Goal: Task Accomplishment & Management: Manage account settings

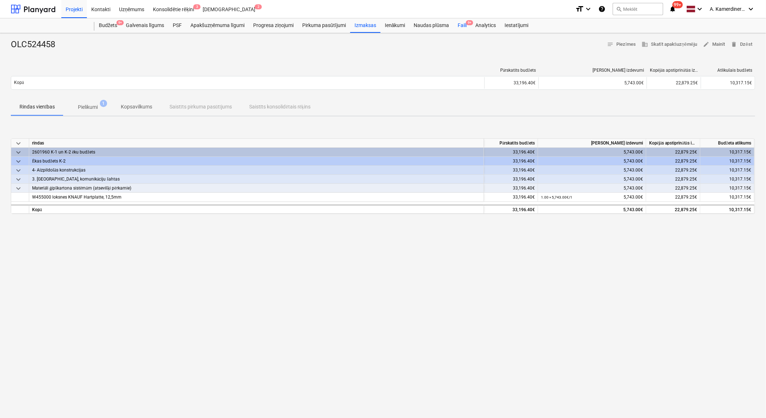
click at [464, 26] on div "Faili 9+" at bounding box center [462, 25] width 18 height 14
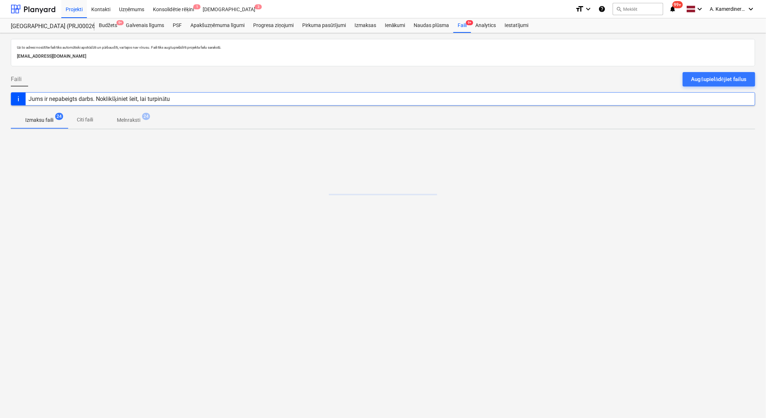
click at [139, 121] on p "Melnraksti" at bounding box center [128, 120] width 23 height 8
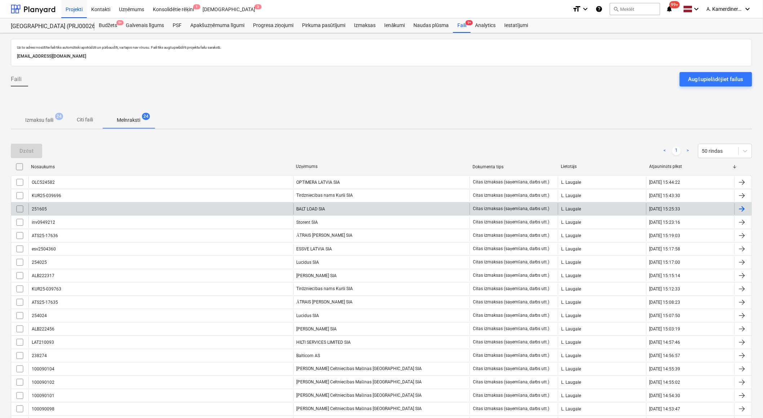
click at [314, 211] on div "BALT LOAD SIA" at bounding box center [381, 209] width 177 height 12
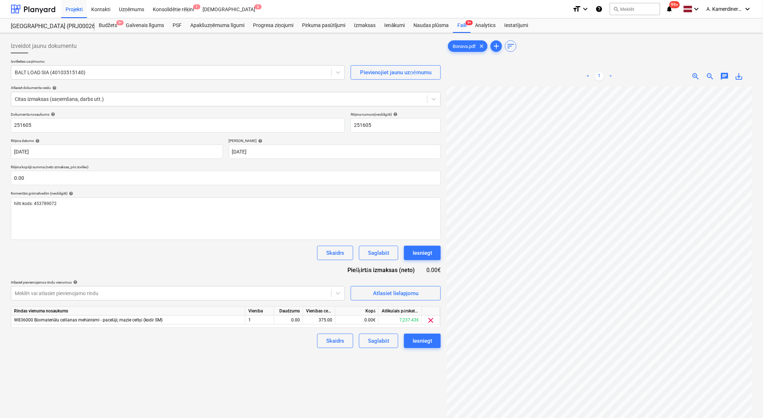
scroll to position [49, 20]
click at [428, 254] on div "Iesniegt" at bounding box center [422, 252] width 19 height 9
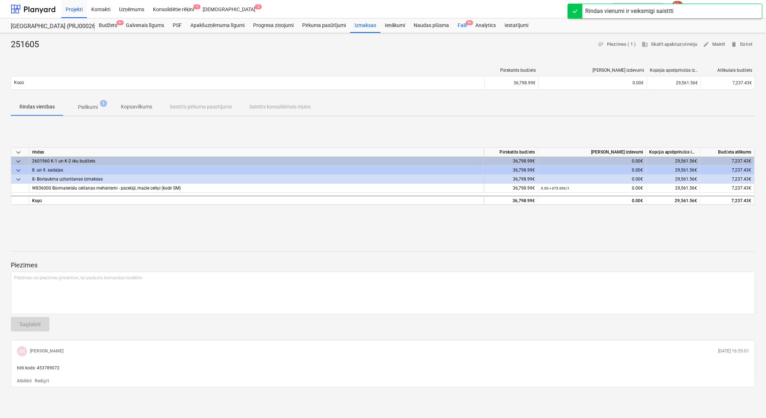
click at [459, 23] on div "Faili 9+" at bounding box center [462, 25] width 18 height 14
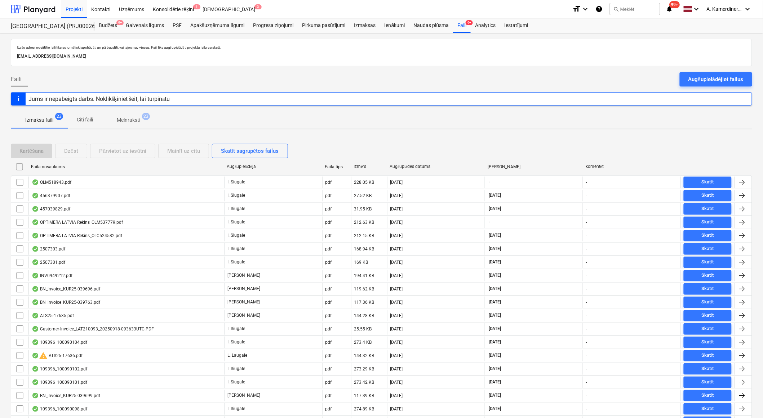
click at [137, 124] on p "Melnraksti" at bounding box center [128, 120] width 23 height 8
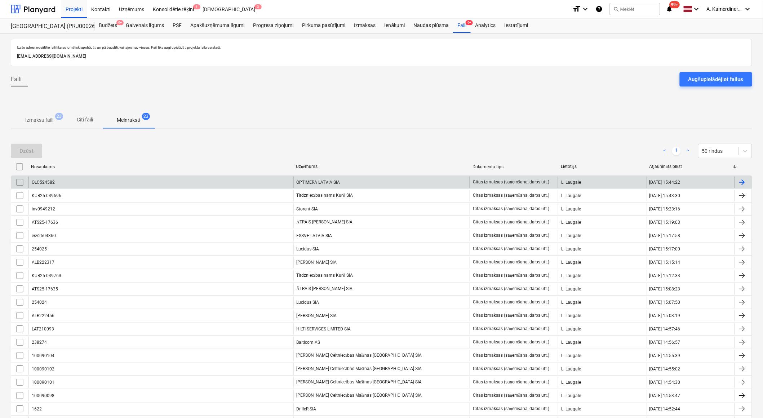
click at [365, 185] on div "OPTIMERA LATVIA SIA" at bounding box center [381, 183] width 177 height 12
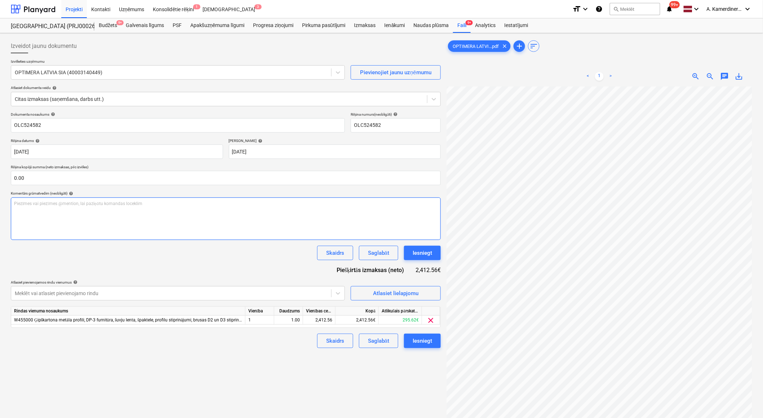
scroll to position [48, 20]
click at [431, 256] on div "Iesniegt" at bounding box center [422, 252] width 19 height 9
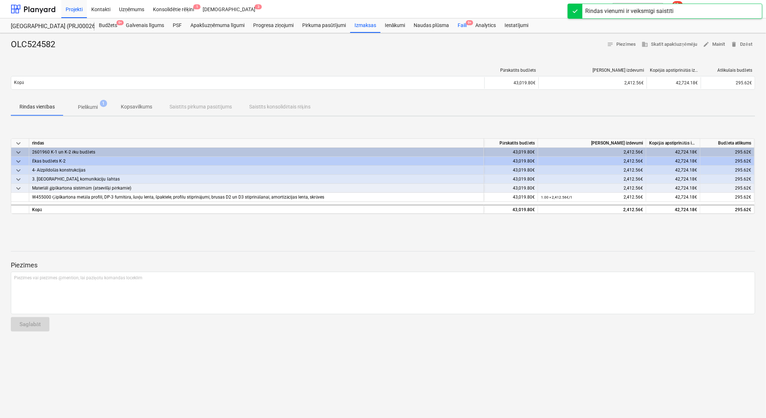
click at [459, 27] on div "Faili 9+" at bounding box center [462, 25] width 18 height 14
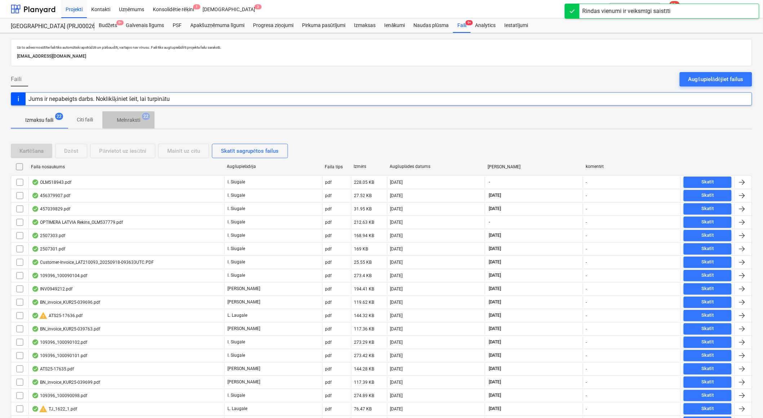
click at [134, 120] on p "Melnraksti" at bounding box center [128, 120] width 23 height 8
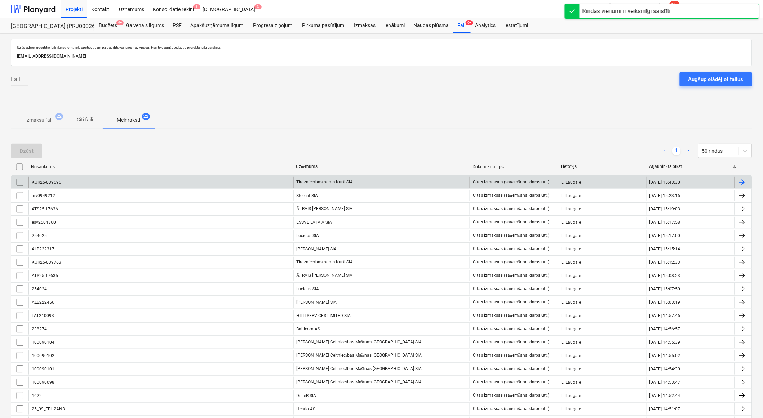
click at [338, 181] on div "Tirdzniecības nams Kurši SIA" at bounding box center [381, 183] width 177 height 12
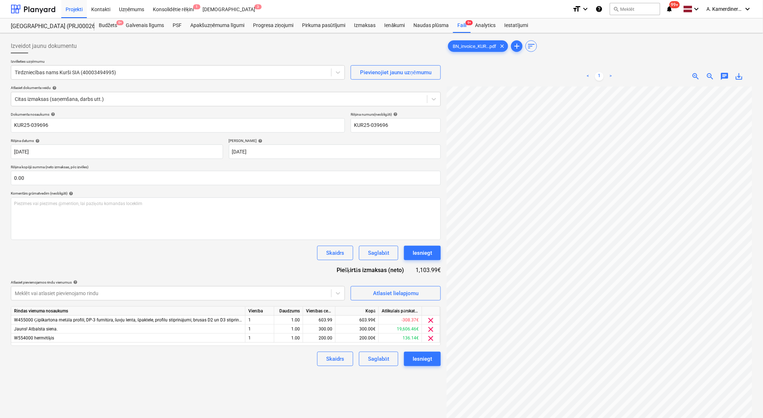
scroll to position [47, 38]
click at [421, 256] on div "Iesniegt" at bounding box center [422, 252] width 19 height 9
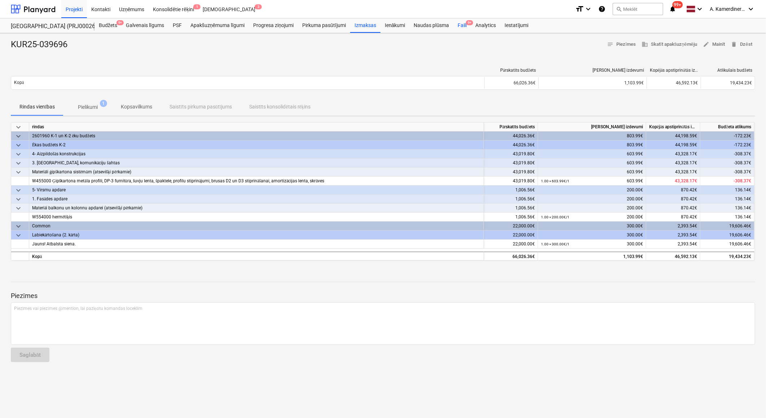
click at [459, 26] on div "Faili 9+" at bounding box center [462, 25] width 18 height 14
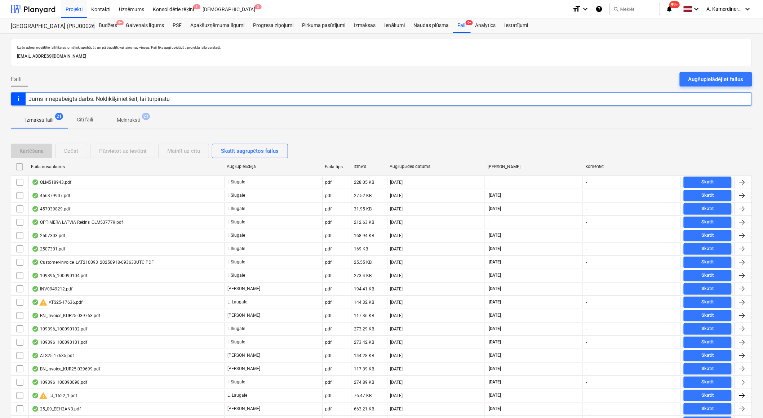
click at [132, 124] on p "Melnraksti" at bounding box center [128, 120] width 23 height 8
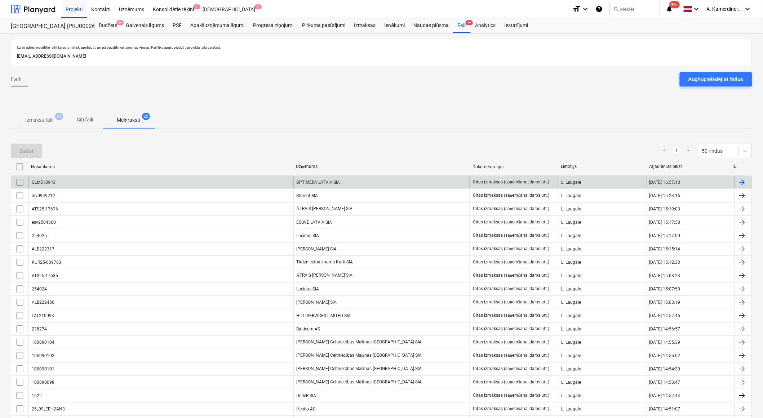
click at [336, 184] on div "OPTIMERA LATVIA SIA" at bounding box center [381, 183] width 177 height 12
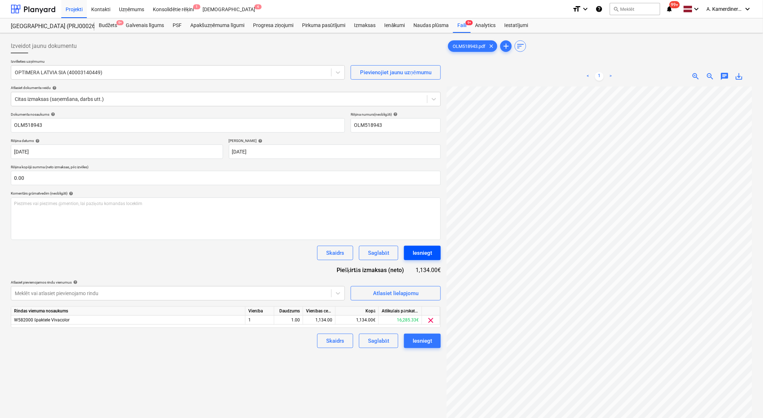
scroll to position [23, 20]
click at [419, 254] on div "Iesniegt" at bounding box center [422, 252] width 19 height 9
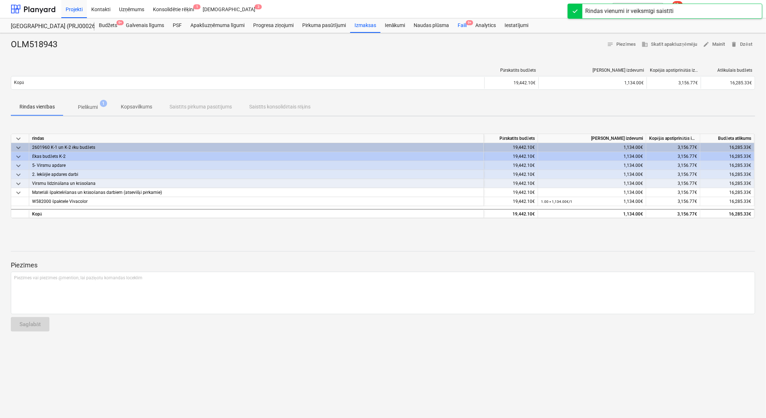
click at [459, 25] on div "Faili 9+" at bounding box center [462, 25] width 18 height 14
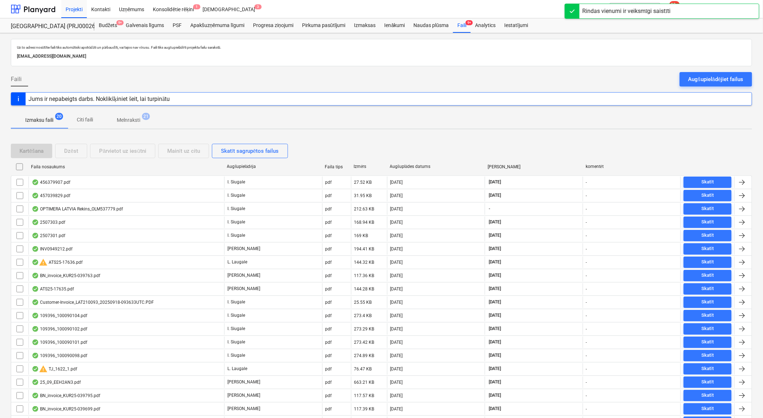
click at [134, 117] on p "Melnraksti" at bounding box center [128, 120] width 23 height 8
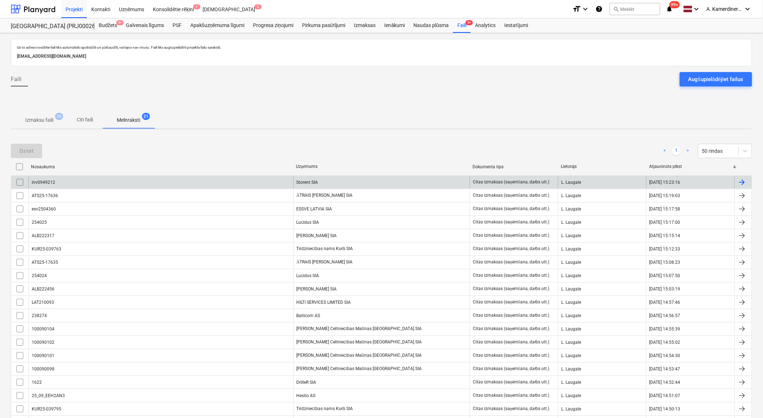
click at [332, 185] on div "Storent SIA" at bounding box center [381, 183] width 177 height 12
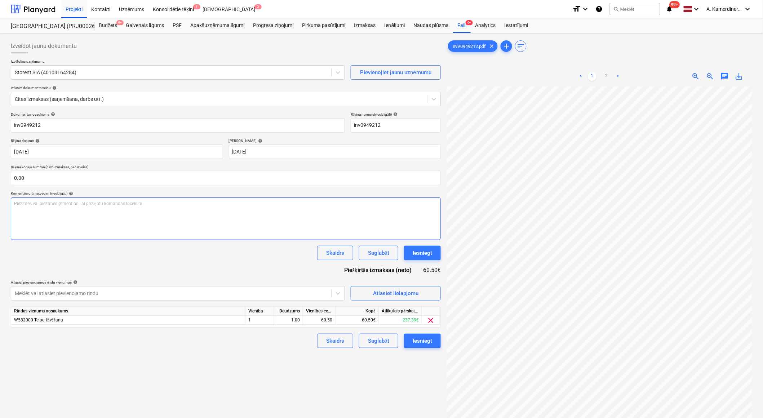
scroll to position [47, 20]
click at [423, 252] on div "Iesniegt" at bounding box center [422, 252] width 19 height 9
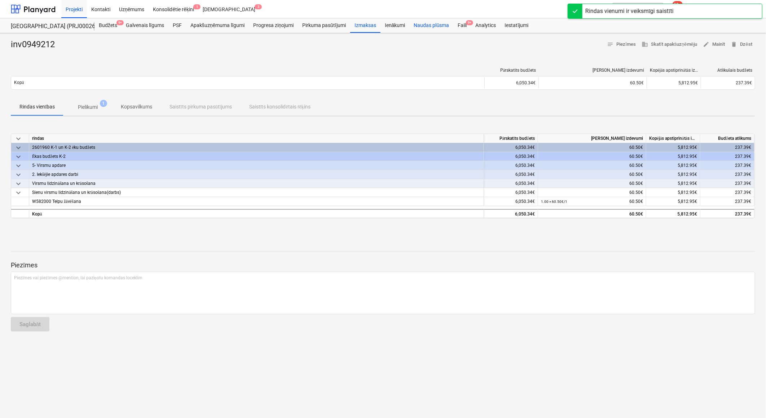
drag, startPoint x: 461, startPoint y: 26, endPoint x: 451, endPoint y: 32, distance: 11.5
click at [461, 26] on div "Faili 9+" at bounding box center [462, 25] width 18 height 14
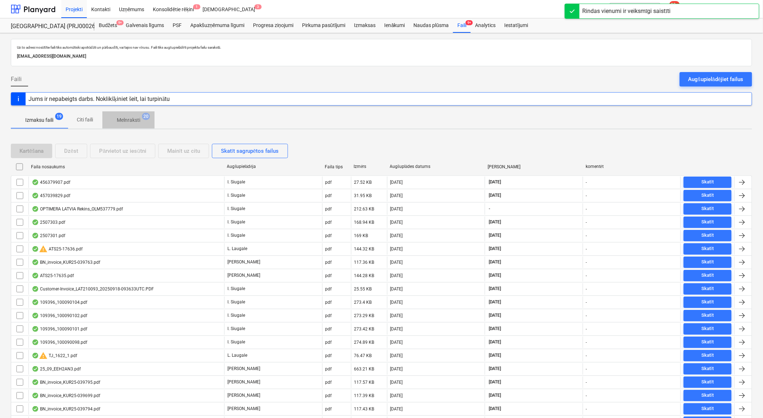
click at [127, 119] on p "Melnraksti" at bounding box center [128, 120] width 23 height 8
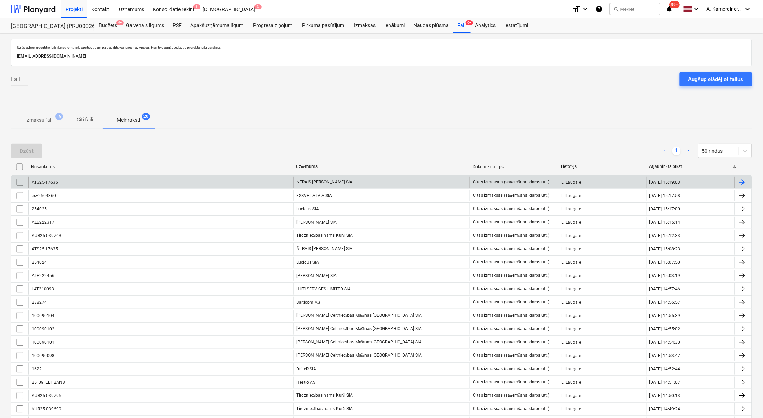
click at [161, 182] on div "ATS25-17636" at bounding box center [160, 183] width 265 height 12
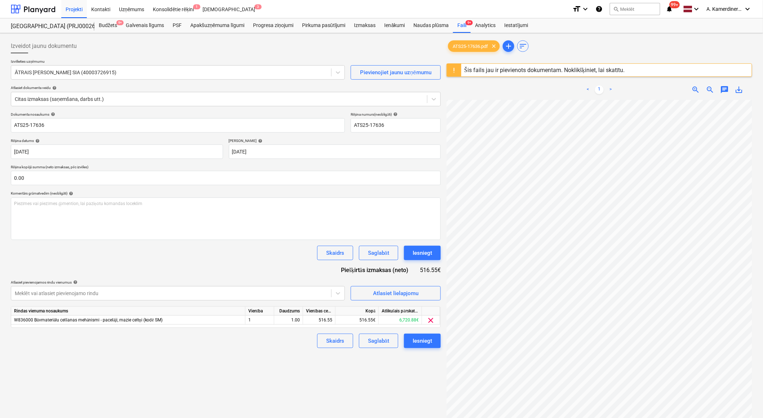
scroll to position [38, 20]
click at [430, 258] on button "Iesniegt" at bounding box center [422, 253] width 37 height 14
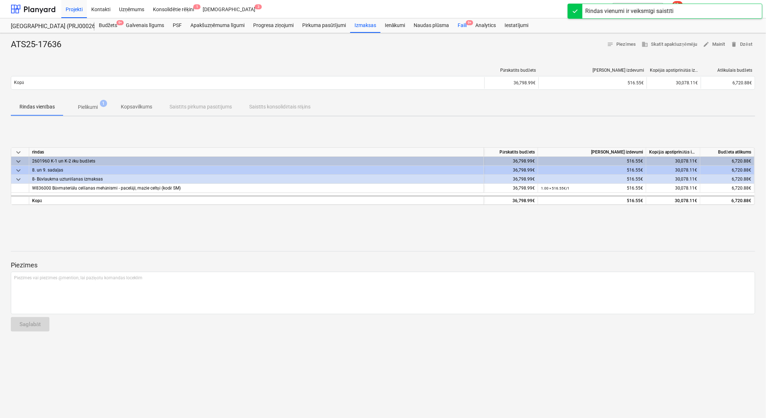
click at [460, 25] on div "Faili 9+" at bounding box center [462, 25] width 18 height 14
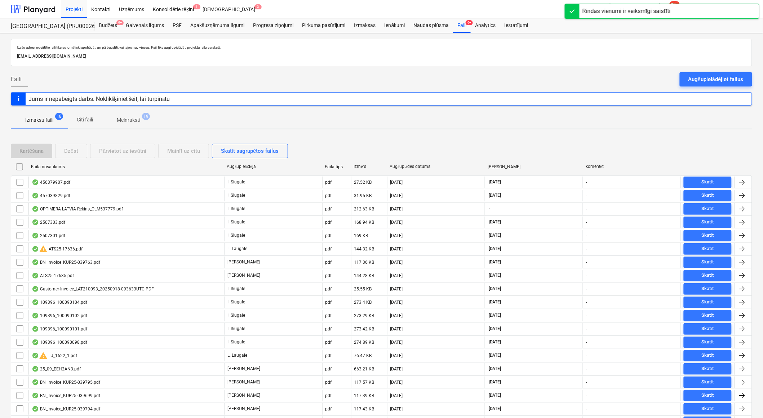
click at [133, 117] on p "Melnraksti" at bounding box center [128, 120] width 23 height 8
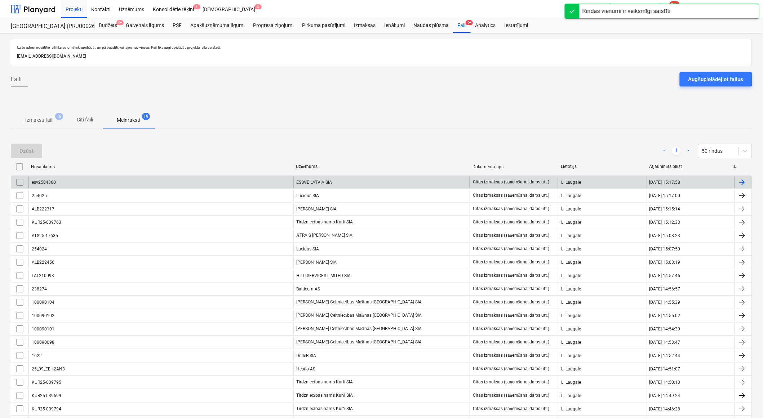
click at [360, 181] on div "ESSVE LATVIA SIA" at bounding box center [381, 183] width 177 height 12
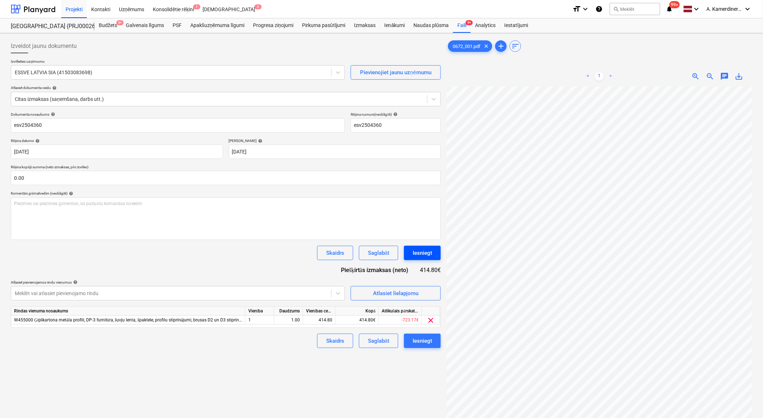
click at [417, 254] on div "Iesniegt" at bounding box center [422, 252] width 19 height 9
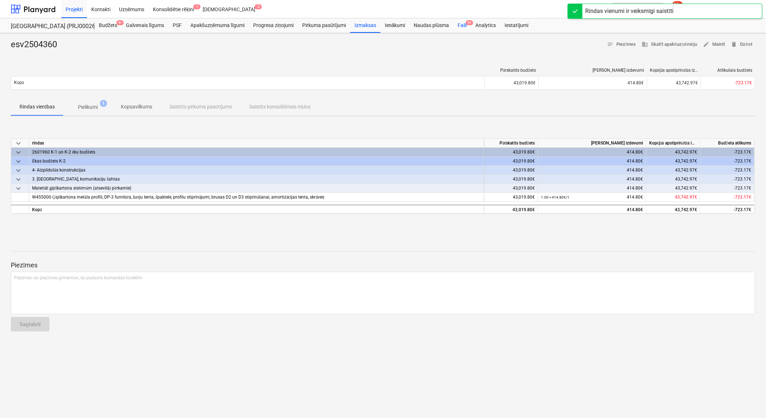
click at [459, 24] on div "Faili 9+" at bounding box center [462, 25] width 18 height 14
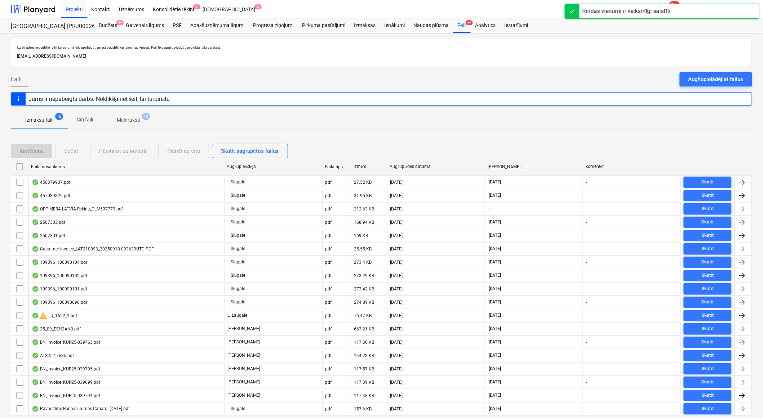
click at [128, 125] on span "Melnraksti 19" at bounding box center [128, 120] width 52 height 13
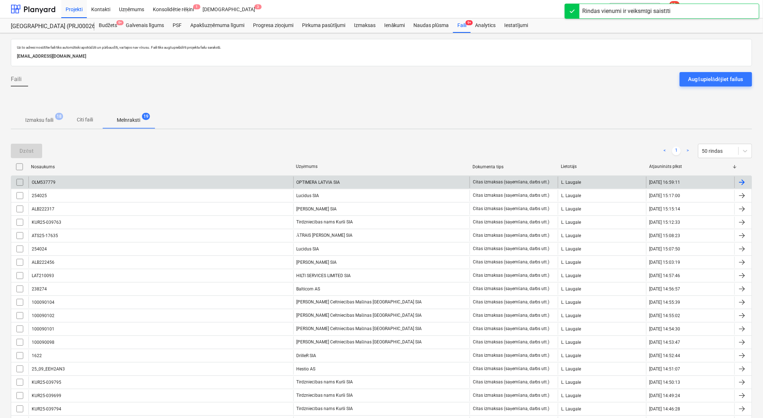
click at [358, 182] on div "OPTIMERA LATVIA SIA" at bounding box center [381, 183] width 177 height 12
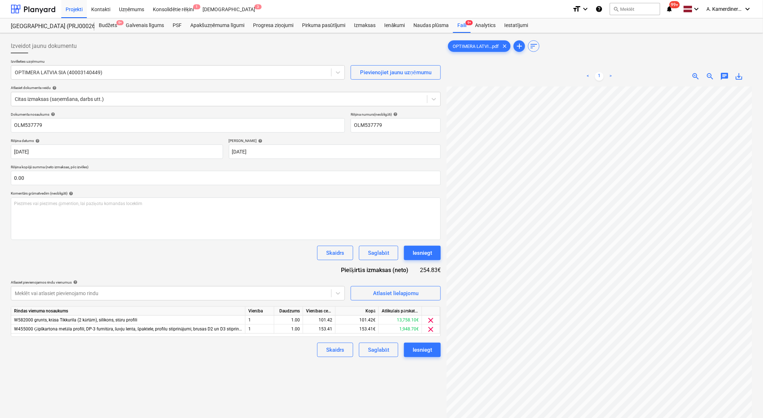
scroll to position [30, 20]
click at [429, 257] on div "Iesniegt" at bounding box center [422, 252] width 19 height 9
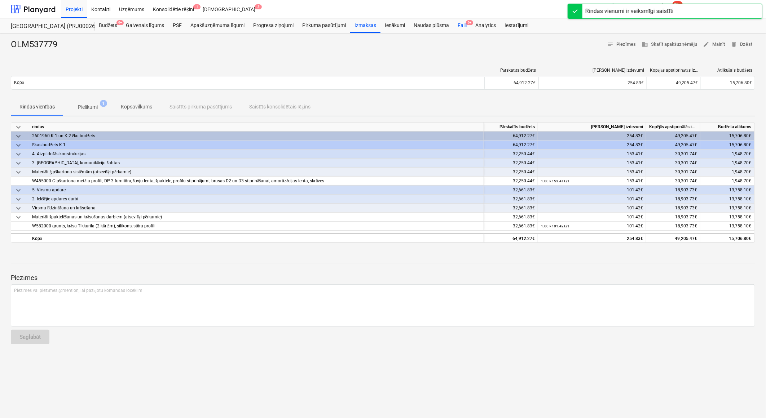
click at [458, 30] on div "Faili 9+" at bounding box center [462, 25] width 18 height 14
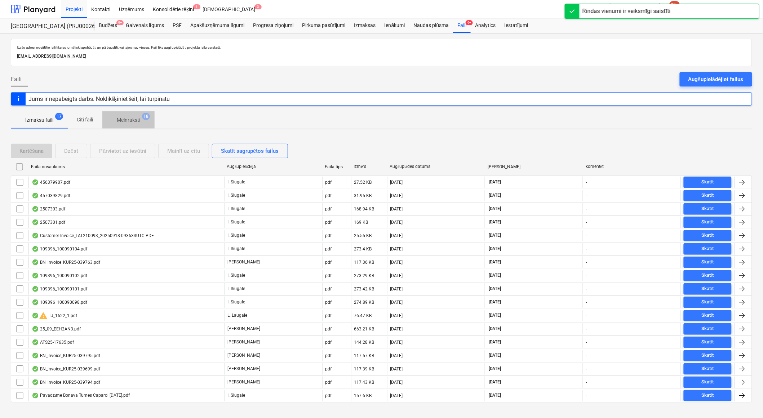
click at [127, 123] on p "Melnraksti" at bounding box center [128, 120] width 23 height 8
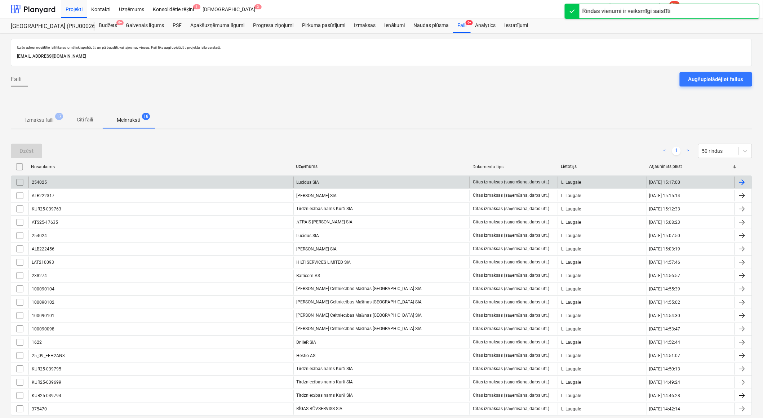
click at [333, 188] on div "Lucidus SIA" at bounding box center [381, 183] width 177 height 12
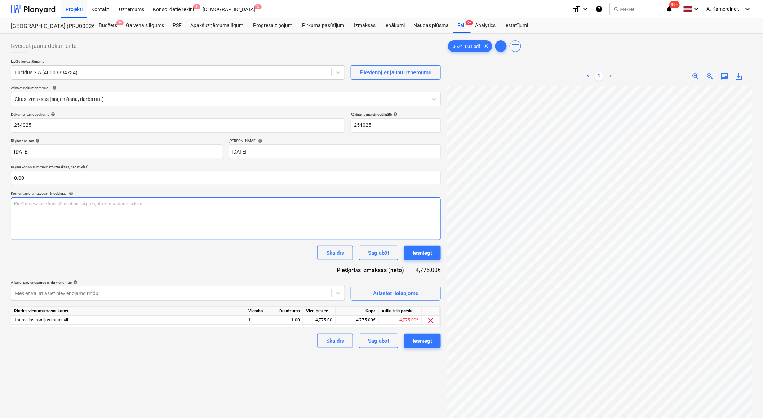
scroll to position [62, 13]
click at [413, 250] on div "Iesniegt" at bounding box center [422, 252] width 19 height 9
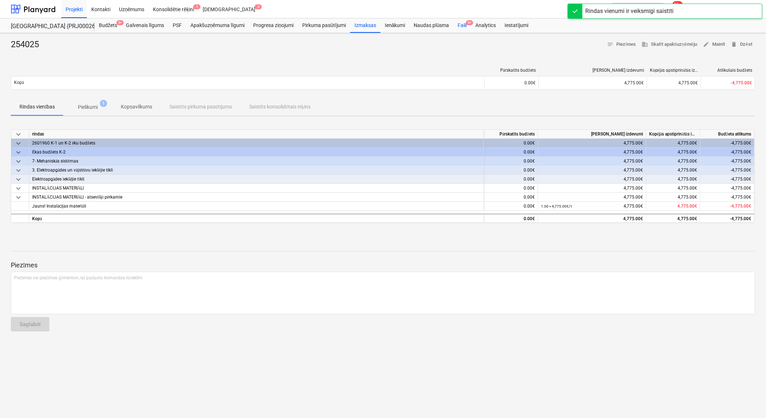
click at [459, 26] on div "Faili 9+" at bounding box center [462, 25] width 18 height 14
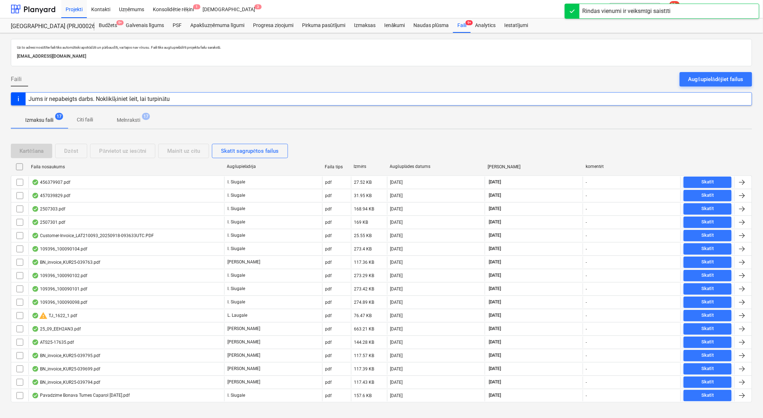
click at [129, 123] on p "Melnraksti" at bounding box center [128, 120] width 23 height 8
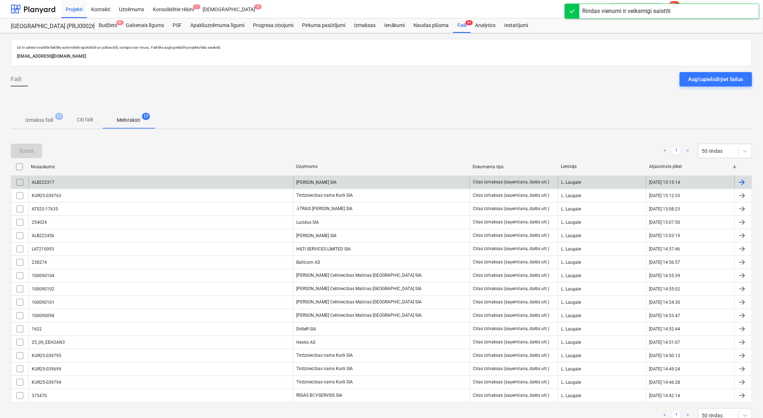
click at [331, 182] on div "[PERSON_NAME] SIA" at bounding box center [381, 183] width 177 height 12
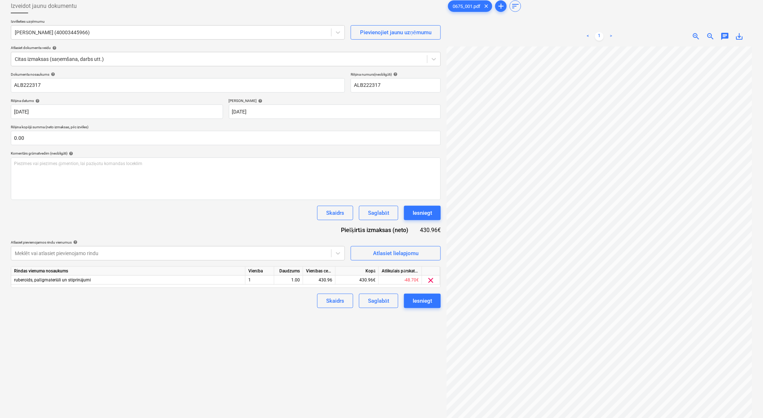
scroll to position [0, 20]
click at [138, 253] on div at bounding box center [171, 253] width 313 height 7
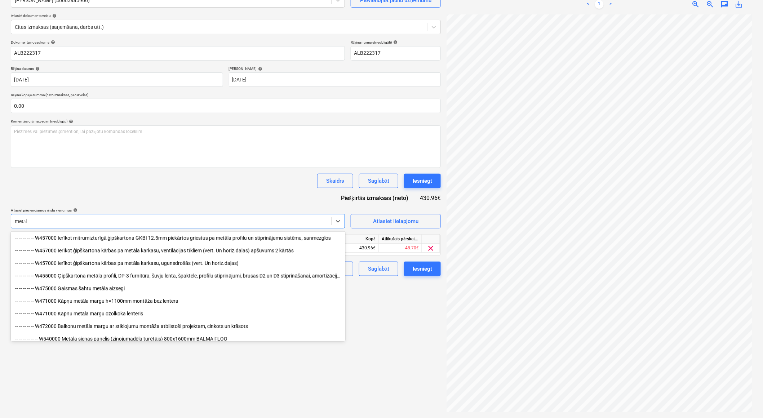
scroll to position [737, 0]
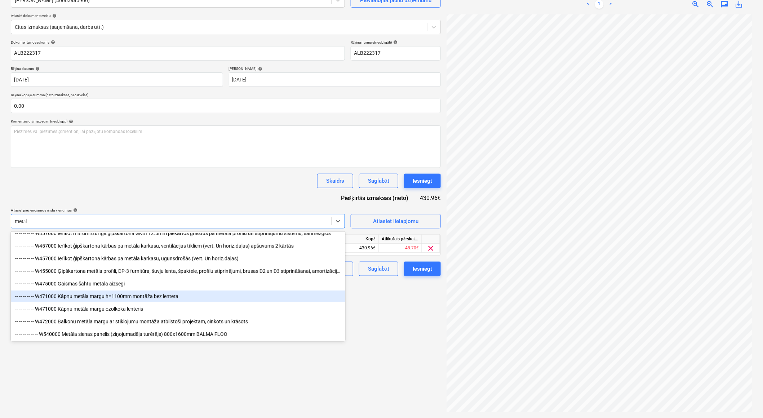
type input "metāl"
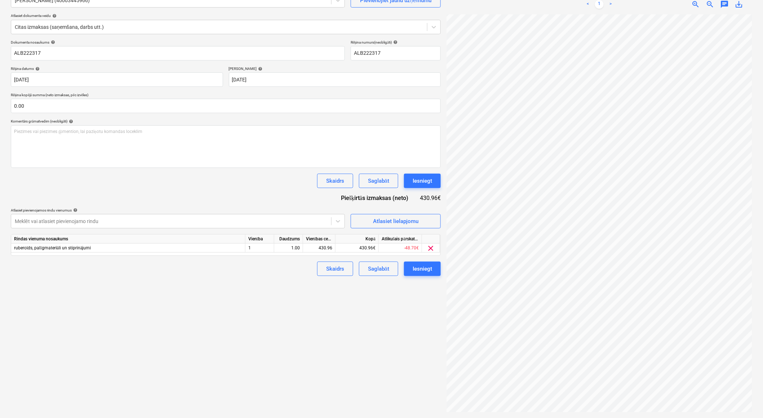
click at [394, 298] on div "Izveidot jaunu dokumentu Izvēlieties uzņēmumu [PERSON_NAME] SIA (40003445966) P…" at bounding box center [226, 189] width 436 height 451
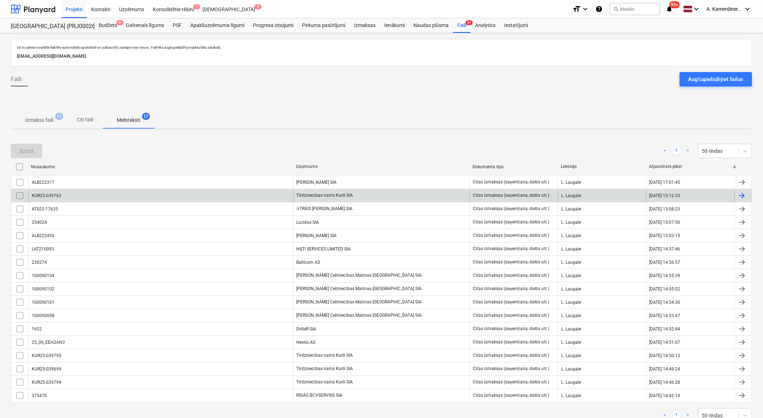
click at [347, 194] on div "Tirdzniecības nams Kurši SIA" at bounding box center [381, 196] width 177 height 12
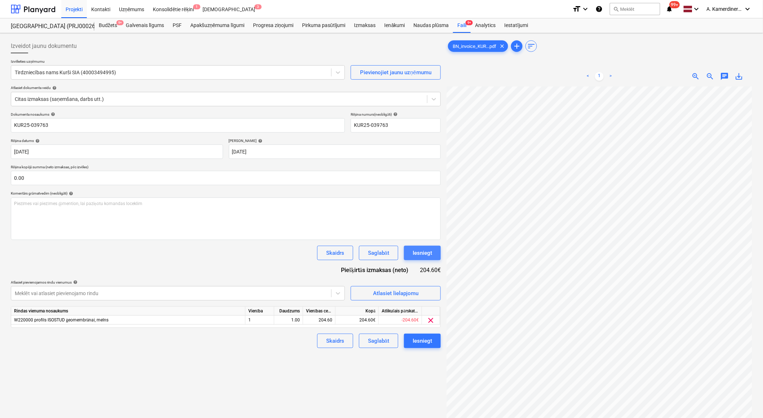
click at [427, 257] on div "Iesniegt" at bounding box center [422, 252] width 19 height 9
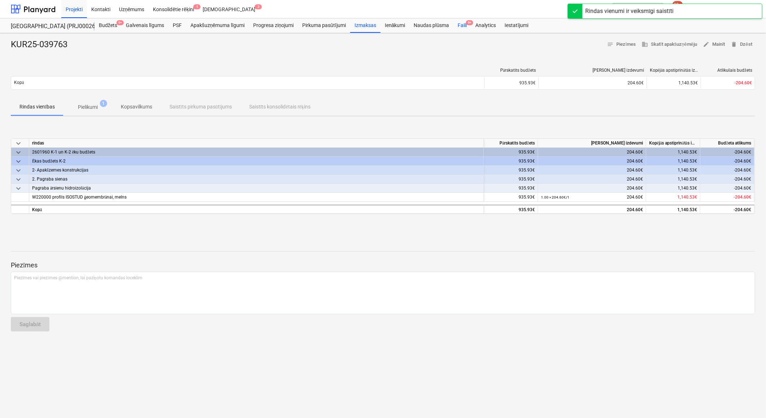
click at [456, 27] on div "Faili 9+" at bounding box center [462, 25] width 18 height 14
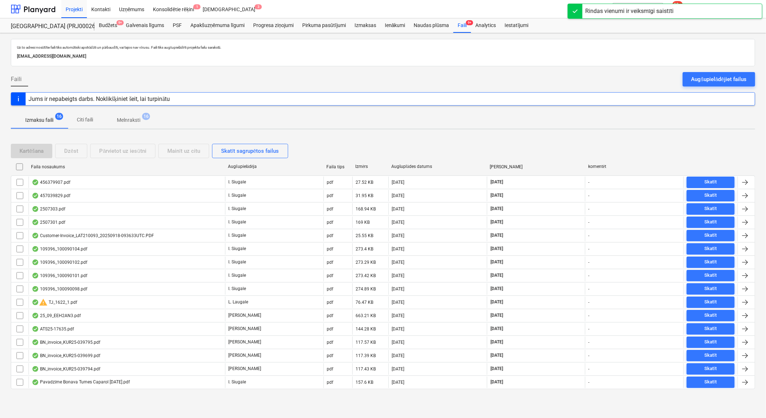
click at [136, 125] on span "Melnraksti 16" at bounding box center [128, 120] width 52 height 13
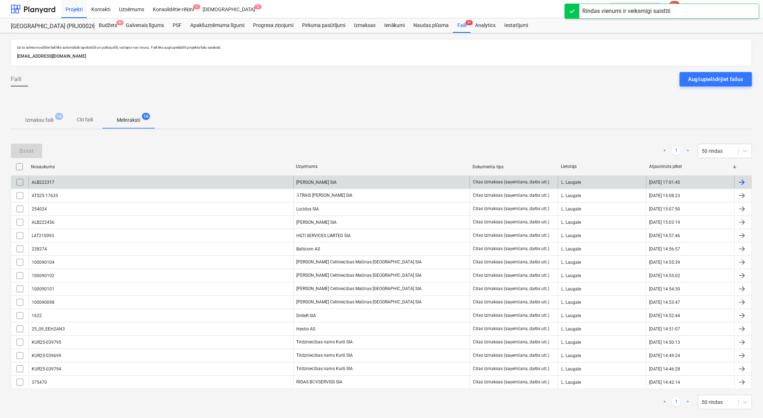
click at [318, 182] on div "[PERSON_NAME] SIA" at bounding box center [381, 183] width 177 height 12
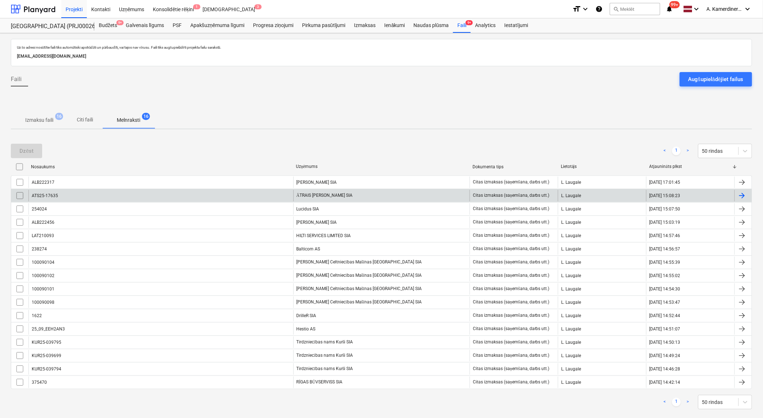
click at [329, 200] on div "ĀTRAIS [PERSON_NAME] SIA" at bounding box center [381, 196] width 177 height 12
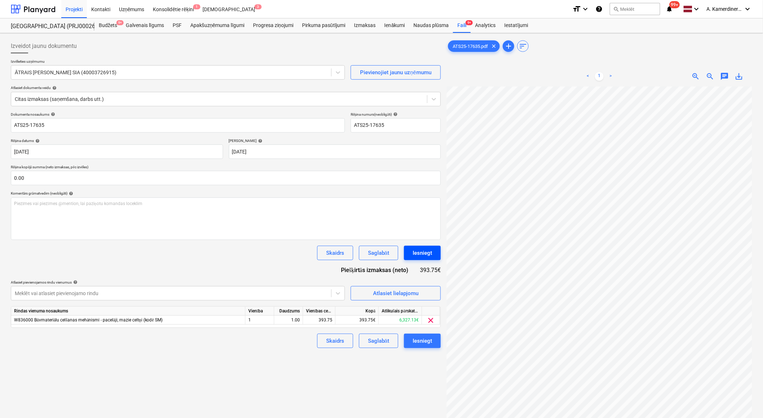
click at [438, 251] on button "Iesniegt" at bounding box center [422, 253] width 37 height 14
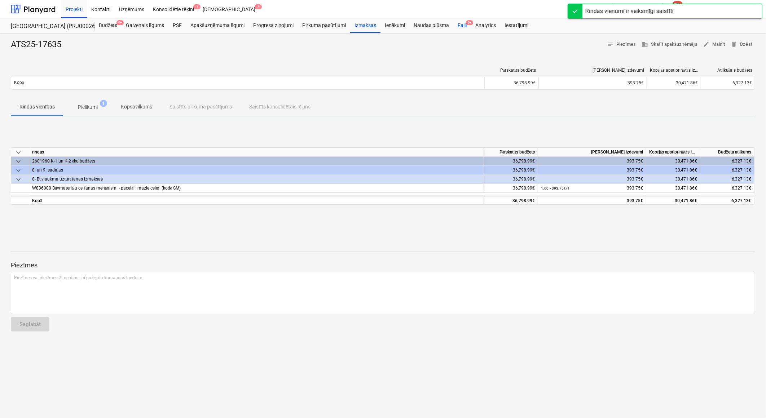
click at [462, 26] on div "Faili 9+" at bounding box center [462, 25] width 18 height 14
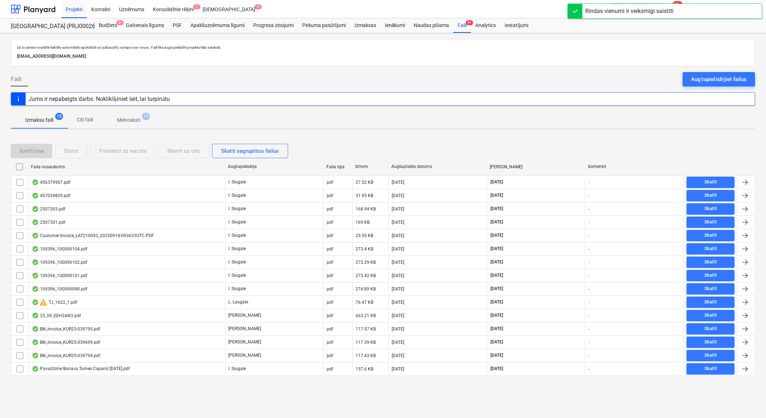
click at [136, 114] on span "Melnraksti 15" at bounding box center [128, 120] width 52 height 13
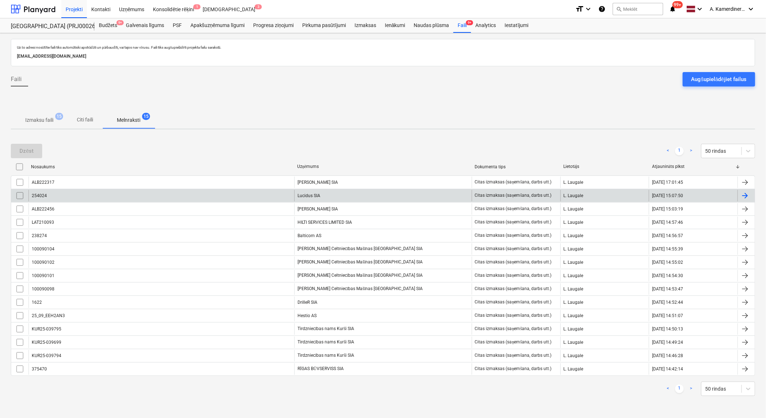
click at [326, 196] on div "Lucidus SIA" at bounding box center [382, 196] width 177 height 12
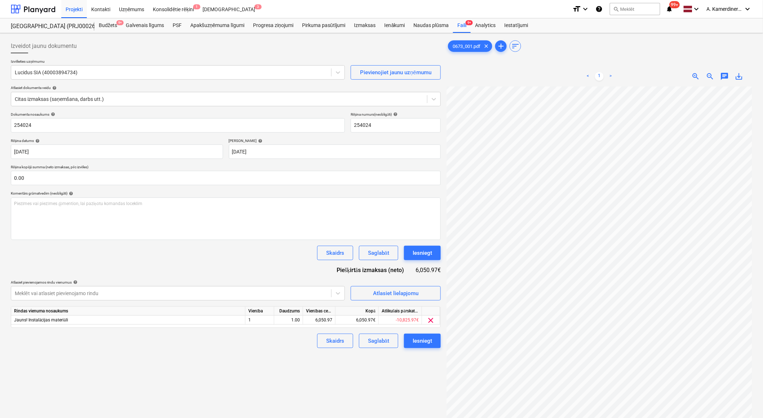
scroll to position [62, 19]
click at [420, 253] on div "Iesniegt" at bounding box center [422, 252] width 19 height 9
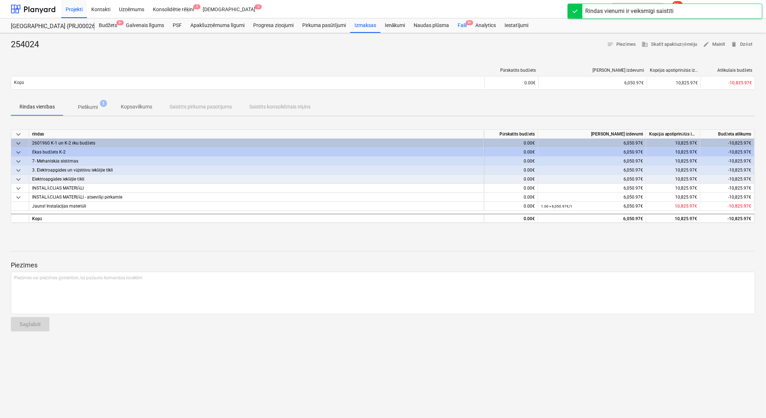
click at [465, 23] on div "Faili 9+" at bounding box center [462, 25] width 18 height 14
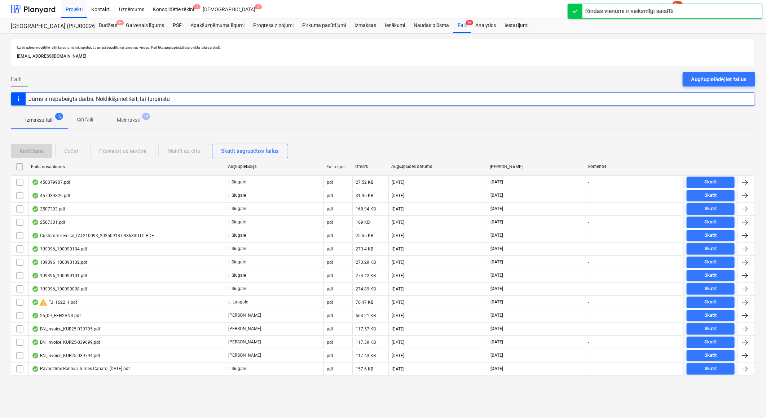
click at [135, 119] on p "Melnraksti" at bounding box center [128, 120] width 23 height 8
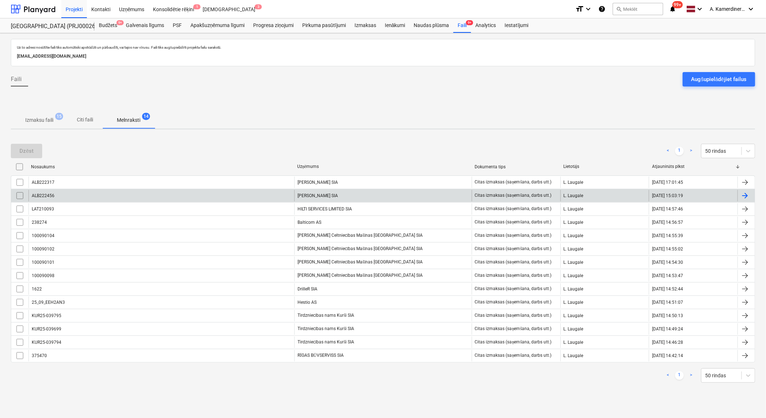
click at [338, 196] on div "[PERSON_NAME] SIA" at bounding box center [382, 196] width 177 height 12
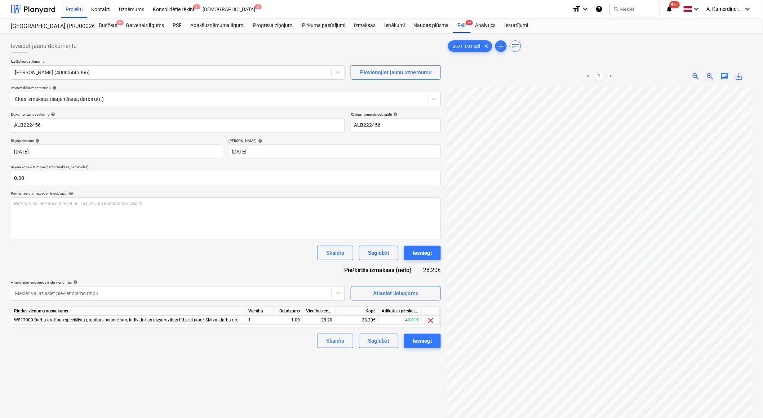
scroll to position [41, 20]
click at [417, 253] on div "Iesniegt" at bounding box center [422, 252] width 19 height 9
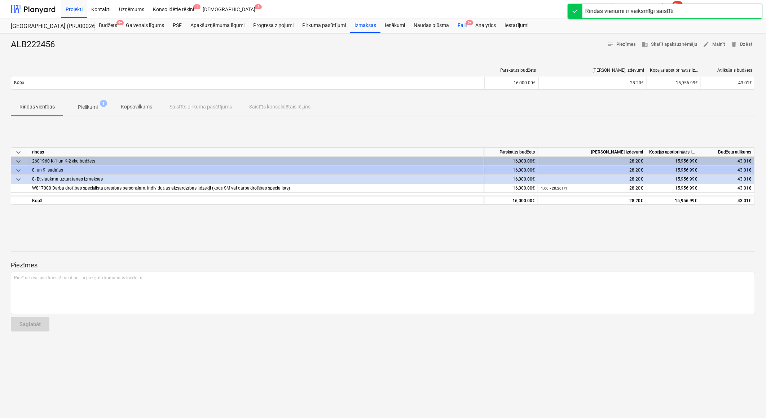
click at [460, 26] on div "Faili 9+" at bounding box center [462, 25] width 18 height 14
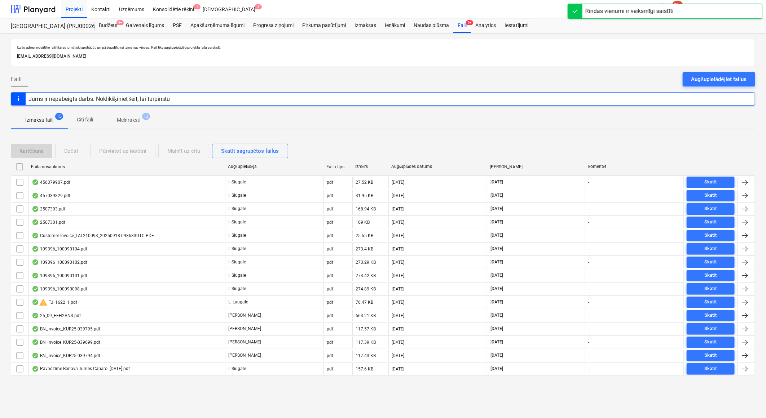
click at [131, 124] on span "Melnraksti 13" at bounding box center [128, 120] width 52 height 13
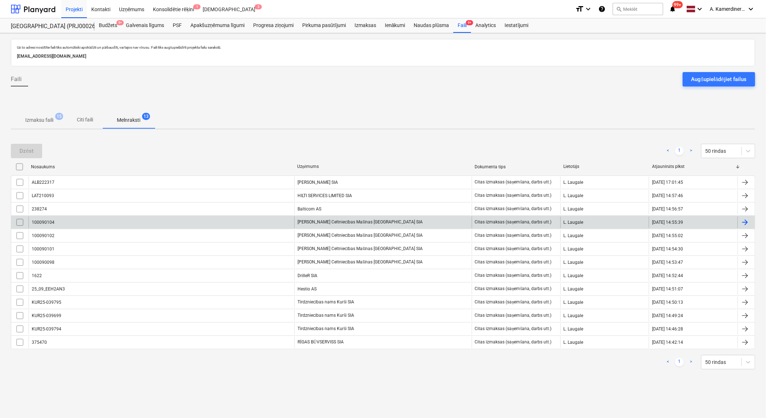
click at [327, 223] on div "[PERSON_NAME] Celtniecības Mašīnas [GEOGRAPHIC_DATA] SIA" at bounding box center [382, 223] width 177 height 12
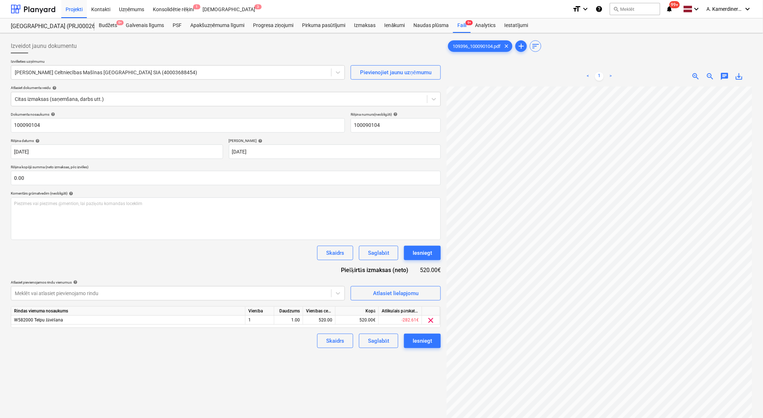
scroll to position [62, 19]
click at [254, 294] on div at bounding box center [171, 293] width 313 height 7
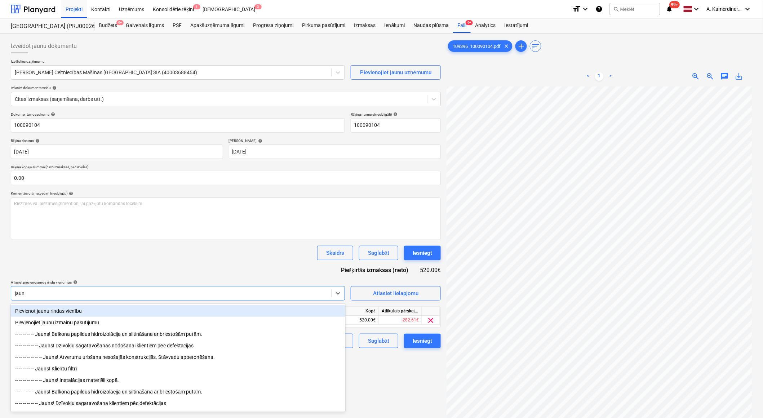
type input "jauns"
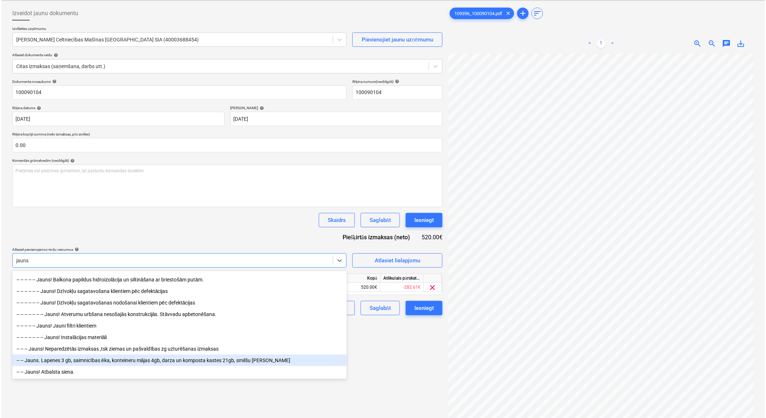
scroll to position [72, 0]
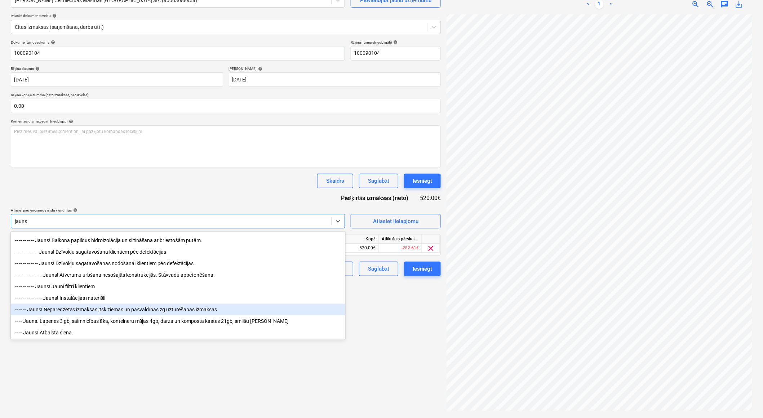
click at [104, 311] on div "-- -- -- Jauns! Neparedzētās izmaksas ,tsk ziemas un pašvaldības zg uzturēšanas…" at bounding box center [178, 310] width 334 height 12
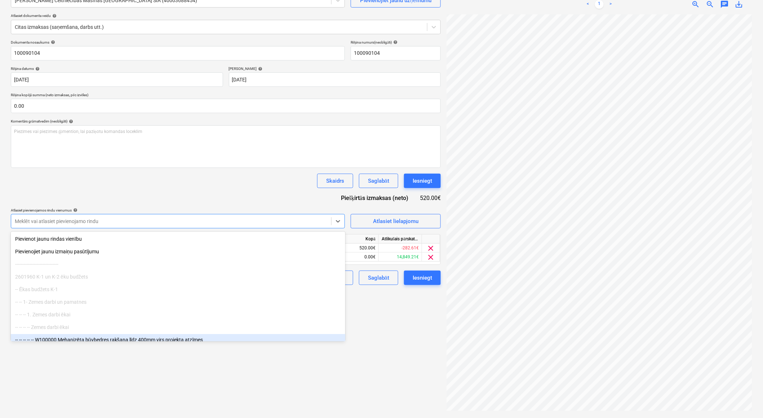
click at [378, 346] on div "Izveidot jaunu dokumentu Izvēlieties uzņēmumu [PERSON_NAME] Celtniecības Mašīna…" at bounding box center [226, 189] width 436 height 451
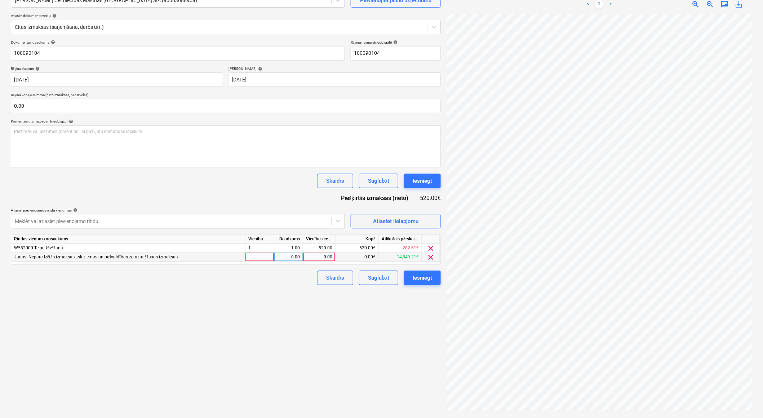
click at [316, 256] on div "0.00" at bounding box center [319, 257] width 26 height 9
type input "520"
click at [291, 256] on div "1.00" at bounding box center [288, 257] width 23 height 9
click at [431, 247] on span "clear" at bounding box center [431, 248] width 9 height 9
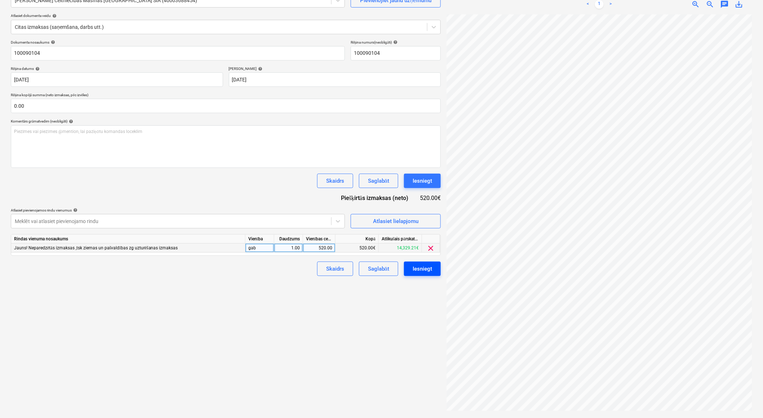
click at [433, 269] on button "Iesniegt" at bounding box center [422, 269] width 37 height 14
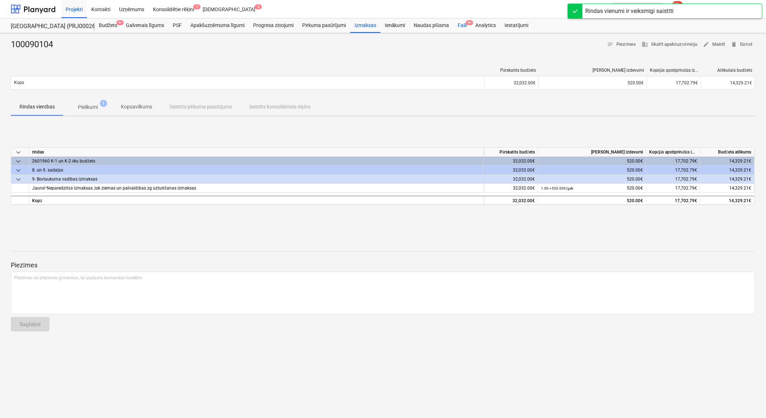
click at [462, 29] on div "Faili 9+" at bounding box center [462, 25] width 18 height 14
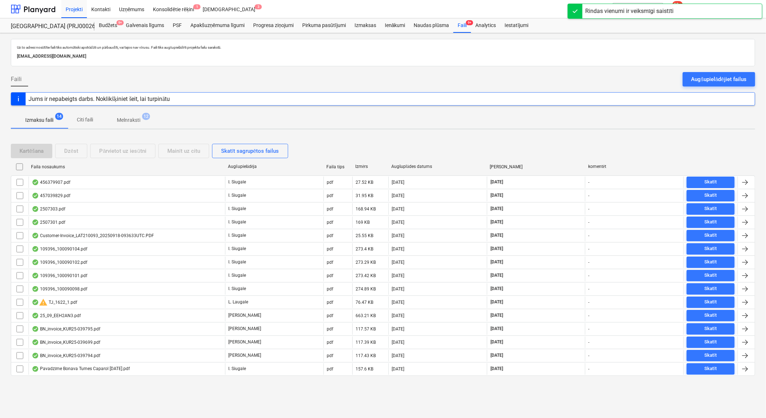
click at [116, 124] on span "Melnraksti 12" at bounding box center [128, 120] width 35 height 8
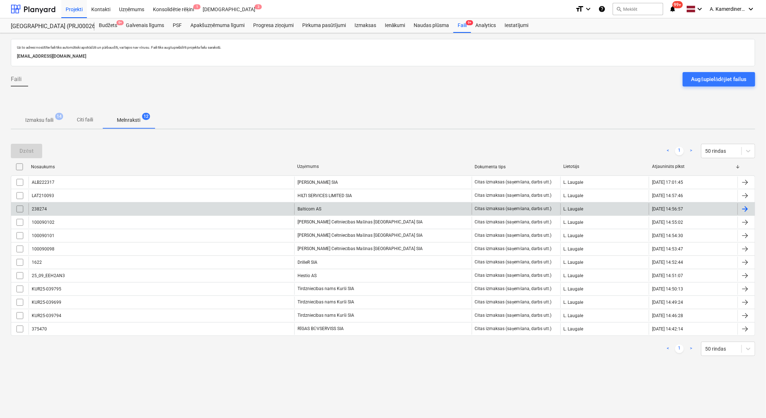
click at [344, 208] on div "Balticom AS" at bounding box center [382, 209] width 177 height 12
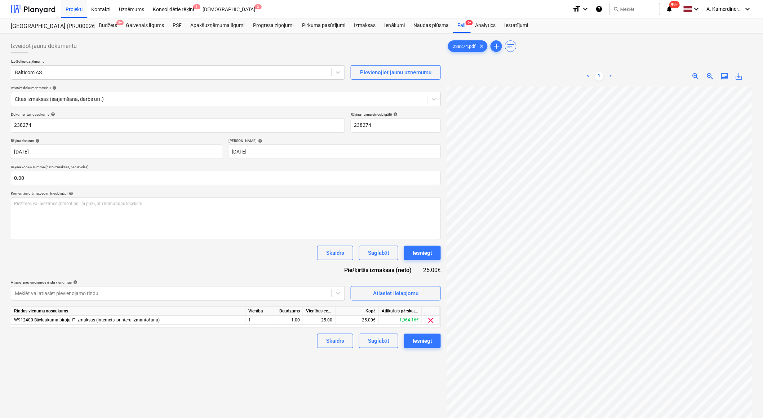
scroll to position [0, 19]
click at [435, 253] on button "Iesniegt" at bounding box center [422, 253] width 37 height 14
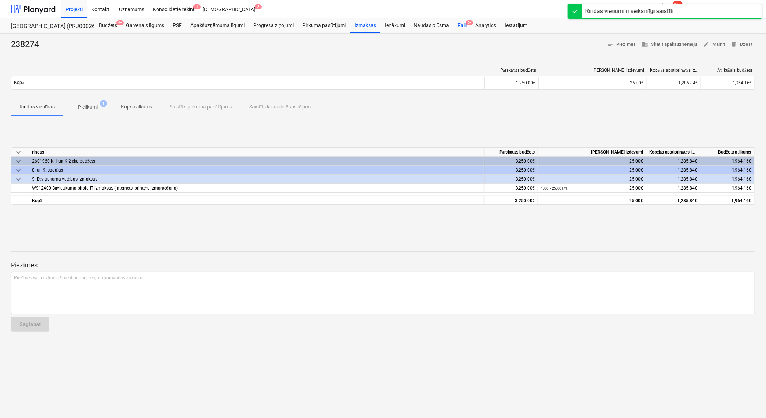
click at [458, 26] on div "Faili 9+" at bounding box center [462, 25] width 18 height 14
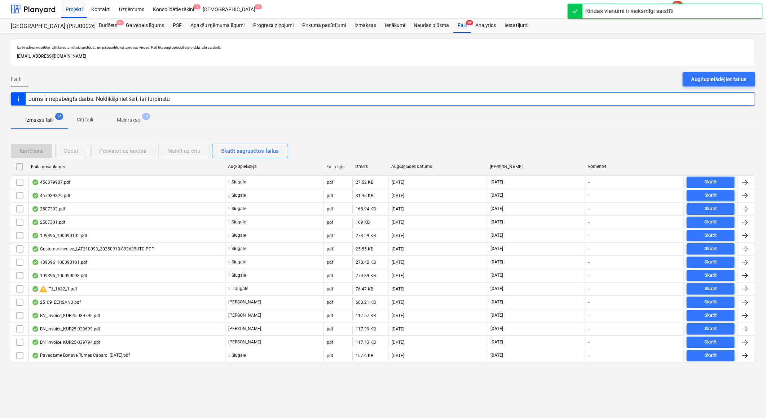
click at [120, 118] on p "Melnraksti" at bounding box center [128, 120] width 23 height 8
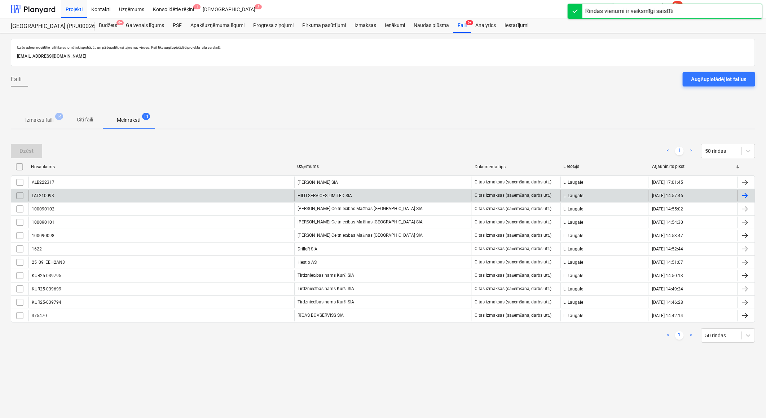
click at [346, 196] on div "HILTI SERVICES LIMITED SIA" at bounding box center [382, 196] width 177 height 12
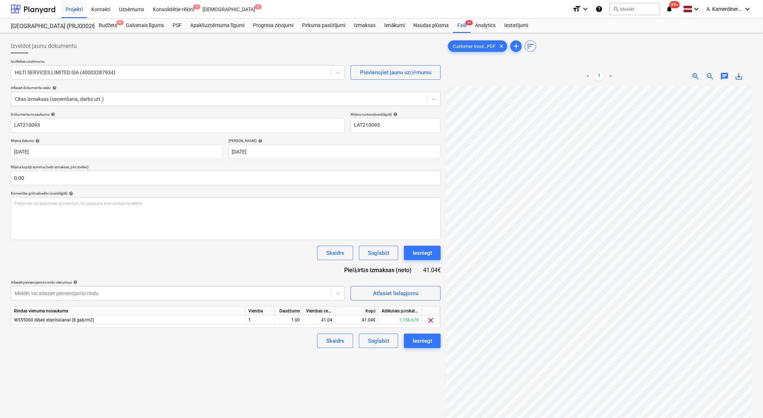
scroll to position [41, 20]
click at [428, 254] on div "Iesniegt" at bounding box center [422, 252] width 19 height 9
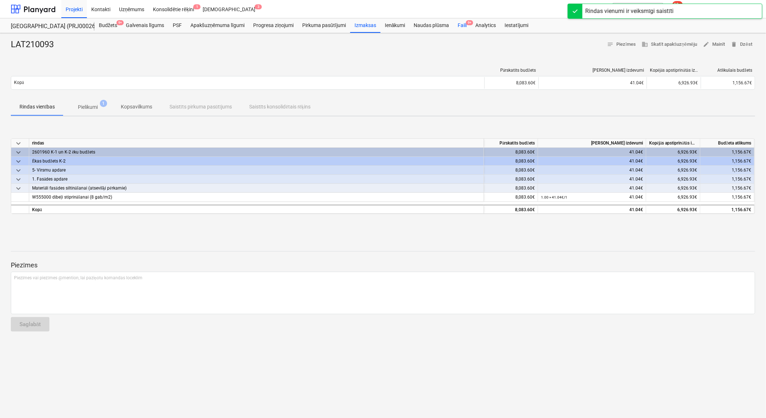
click at [462, 28] on div "Faili 9+" at bounding box center [462, 25] width 18 height 14
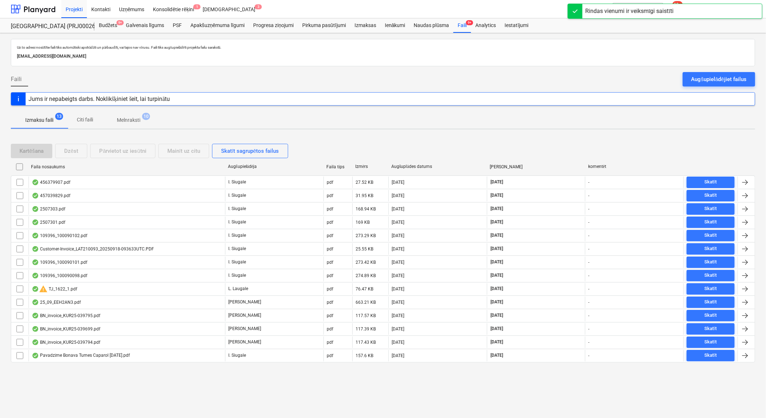
click at [125, 119] on p "Melnraksti" at bounding box center [128, 120] width 23 height 8
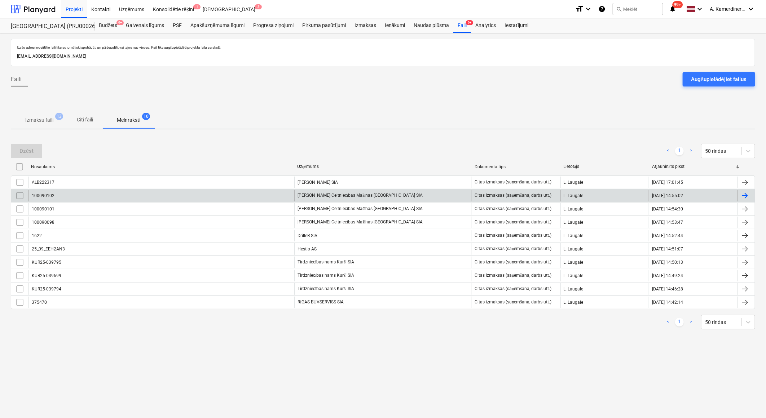
click at [348, 196] on div "[PERSON_NAME] Celtniecības Mašīnas [GEOGRAPHIC_DATA] SIA" at bounding box center [382, 196] width 177 height 12
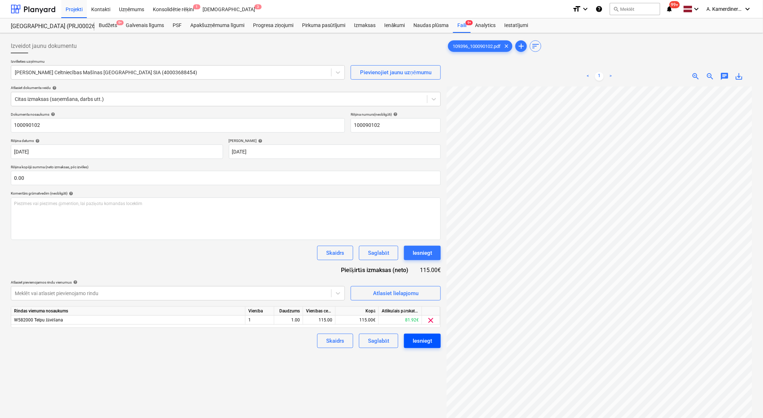
click at [427, 340] on div "Iesniegt" at bounding box center [422, 340] width 19 height 9
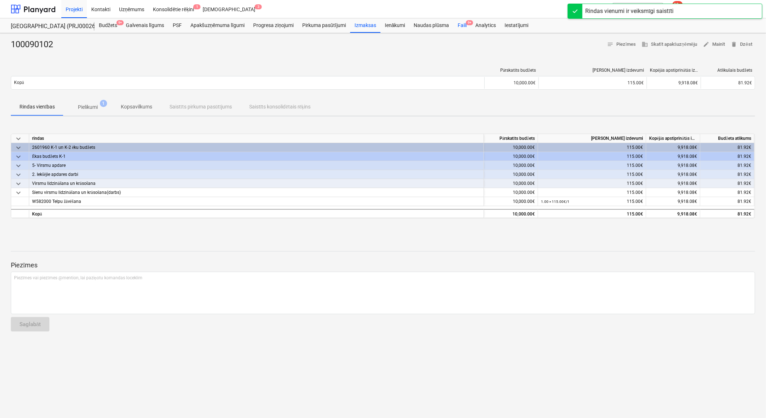
click at [463, 29] on div "Faili 9+" at bounding box center [462, 25] width 18 height 14
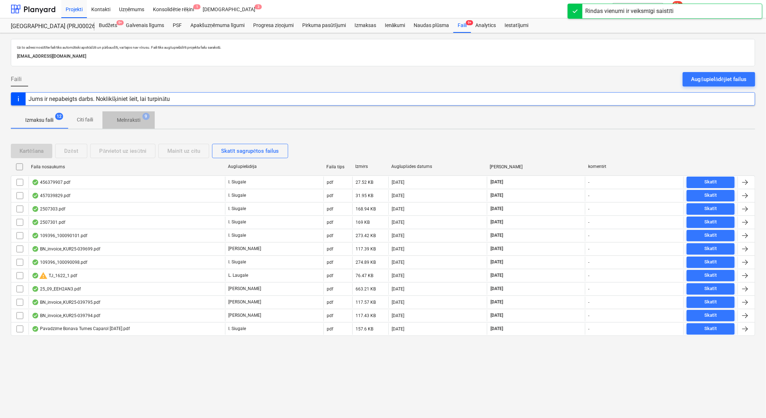
click at [147, 118] on span "9" at bounding box center [145, 116] width 7 height 7
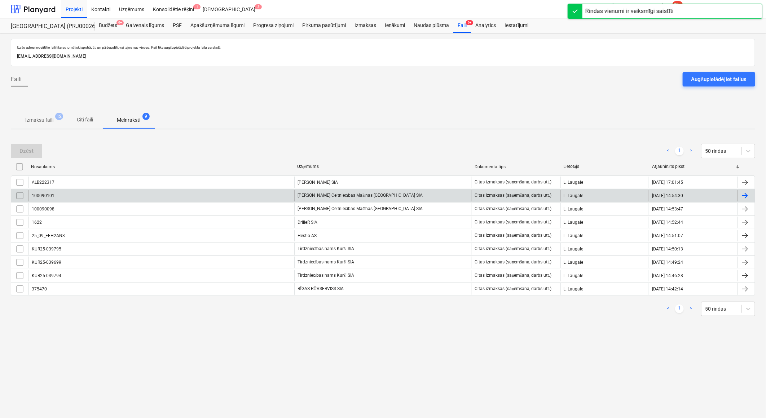
click at [353, 200] on div "[PERSON_NAME] Celtniecības Mašīnas [GEOGRAPHIC_DATA] SIA" at bounding box center [382, 196] width 177 height 12
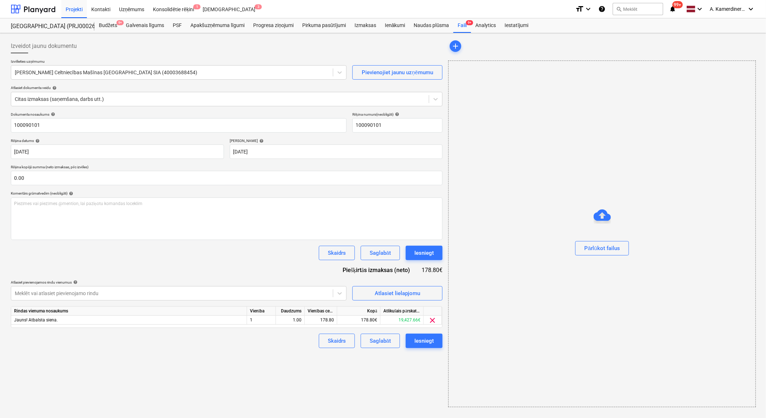
drag, startPoint x: 679, startPoint y: 295, endPoint x: 634, endPoint y: 262, distance: 55.9
click at [636, 262] on div "Pārlūkot failus" at bounding box center [601, 234] width 307 height 347
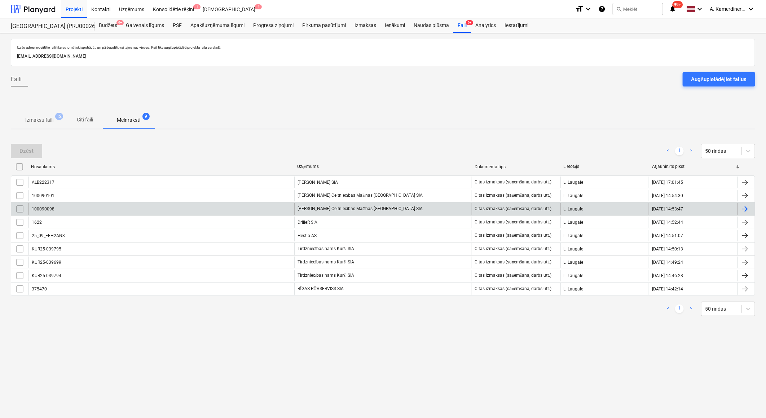
click at [337, 211] on div "[PERSON_NAME] Celtniecības Mašīnas [GEOGRAPHIC_DATA] SIA" at bounding box center [382, 209] width 177 height 12
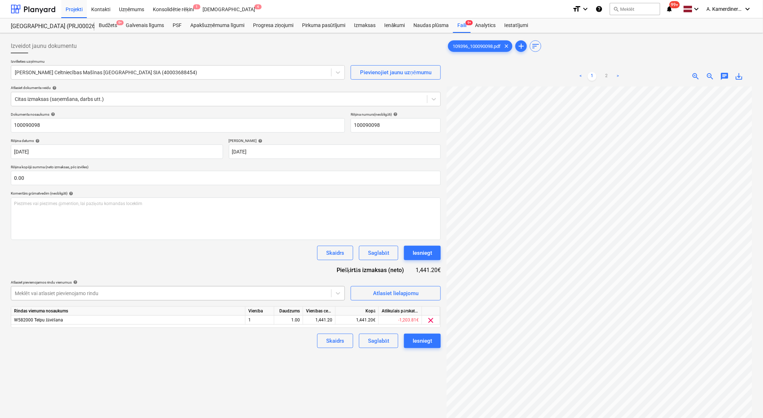
click at [195, 298] on div "Meklēt vai atlasiet pievienojamo rindu" at bounding box center [171, 293] width 320 height 10
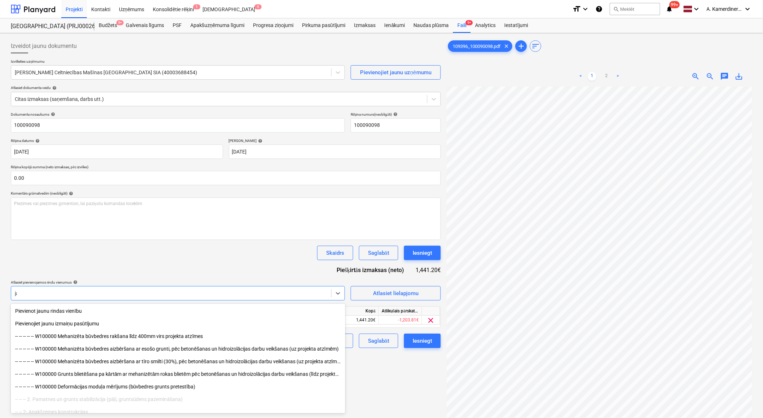
type input "j"
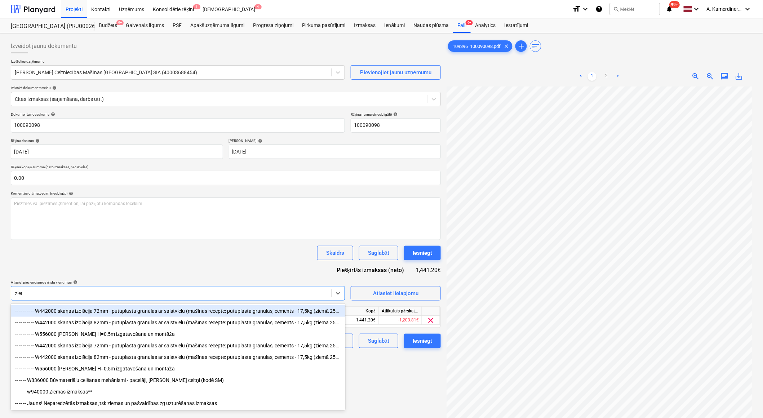
type input "ziema"
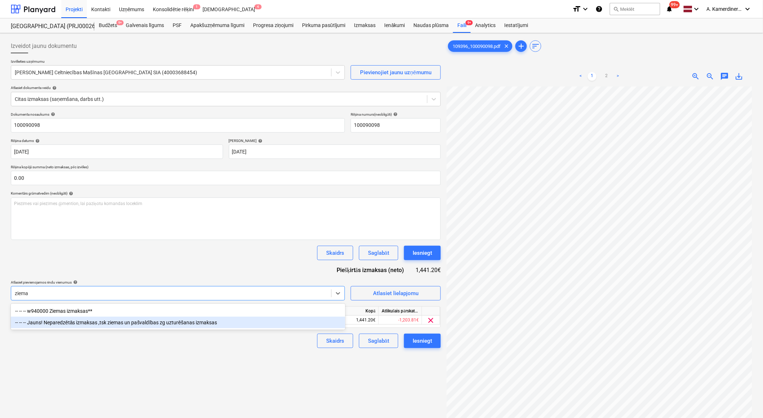
click at [190, 321] on div "-- -- -- Jauns! Neparedzētās izmaksas ,tsk ziemas un pašvaldības zg uzturēšanas…" at bounding box center [178, 323] width 334 height 12
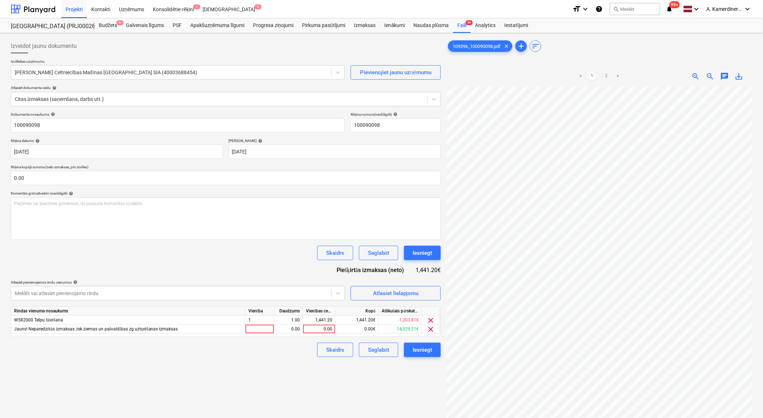
click at [416, 386] on div "Izveidot jaunu dokumentu Izvēlieties uzņēmumu [PERSON_NAME] Celtniecības Mašīna…" at bounding box center [226, 261] width 436 height 451
click at [323, 330] on div "0.00" at bounding box center [319, 329] width 26 height 9
type input "1441.2"
click at [293, 329] on div "1.00" at bounding box center [288, 329] width 23 height 9
type input "1"
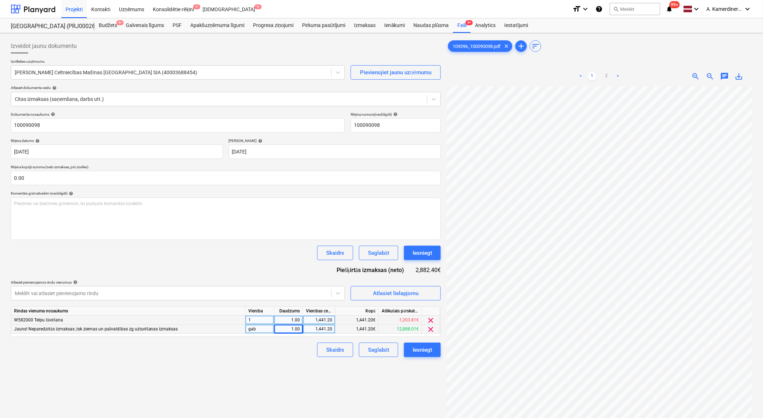
click at [291, 322] on div "1.00" at bounding box center [288, 320] width 23 height 9
click at [433, 319] on span "clear" at bounding box center [431, 320] width 9 height 9
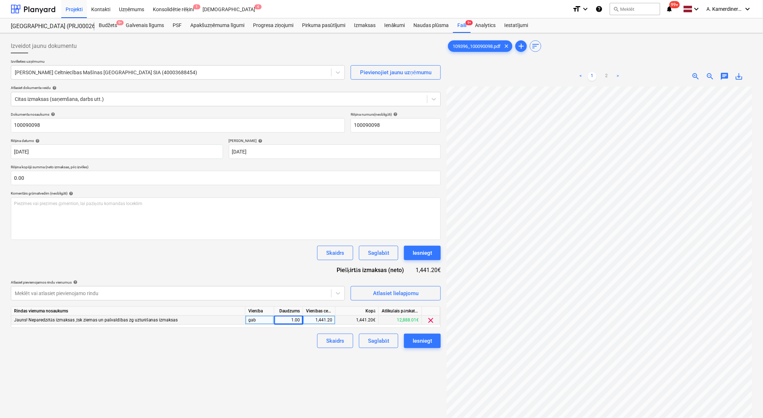
scroll to position [62, 19]
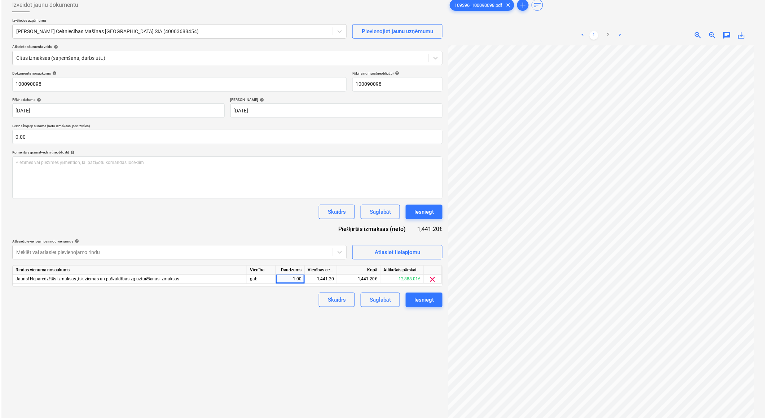
scroll to position [72, 0]
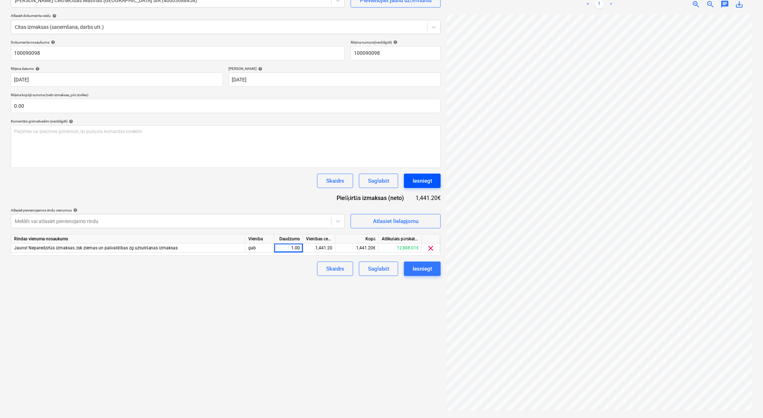
click at [428, 179] on div "Iesniegt" at bounding box center [422, 180] width 19 height 9
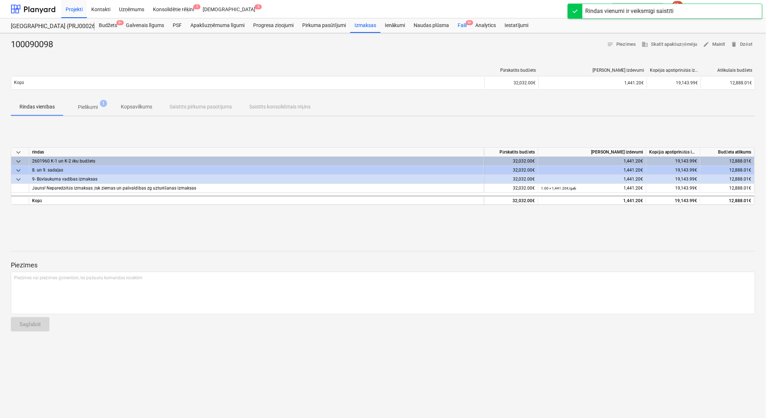
click at [458, 24] on div "Faili 9+" at bounding box center [462, 25] width 18 height 14
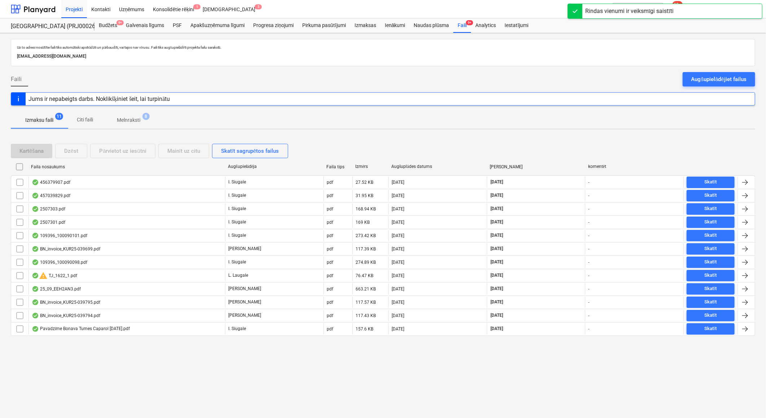
click at [132, 120] on p "Melnraksti" at bounding box center [128, 120] width 23 height 8
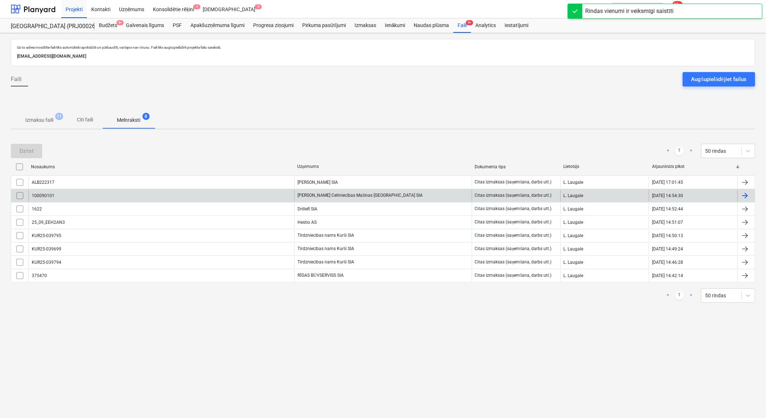
click at [323, 199] on div "[PERSON_NAME] Celtniecības Mašīnas [GEOGRAPHIC_DATA] SIA" at bounding box center [382, 196] width 177 height 12
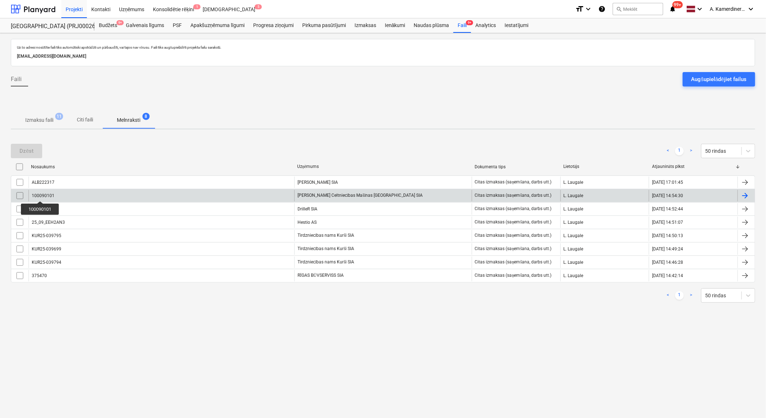
click at [40, 195] on div "100090101" at bounding box center [43, 195] width 23 height 5
click at [21, 194] on input "checkbox" at bounding box center [20, 196] width 12 height 12
click at [35, 148] on button "Dzēst" at bounding box center [26, 151] width 31 height 14
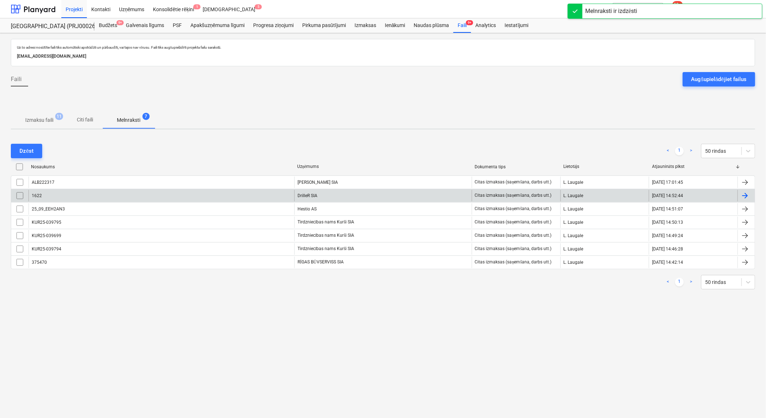
click at [128, 123] on p "Melnraksti" at bounding box center [128, 120] width 23 height 8
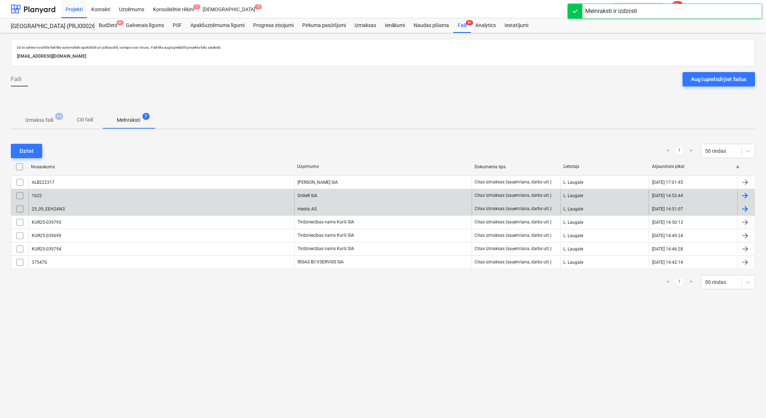
click at [320, 208] on div "Hestio AS" at bounding box center [382, 209] width 177 height 12
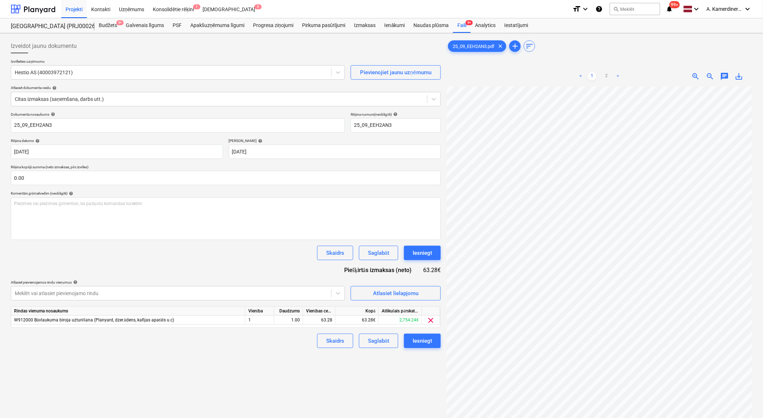
scroll to position [62, 20]
click at [610, 78] on link "2" at bounding box center [606, 76] width 9 height 9
click at [594, 76] on link "1" at bounding box center [592, 76] width 9 height 9
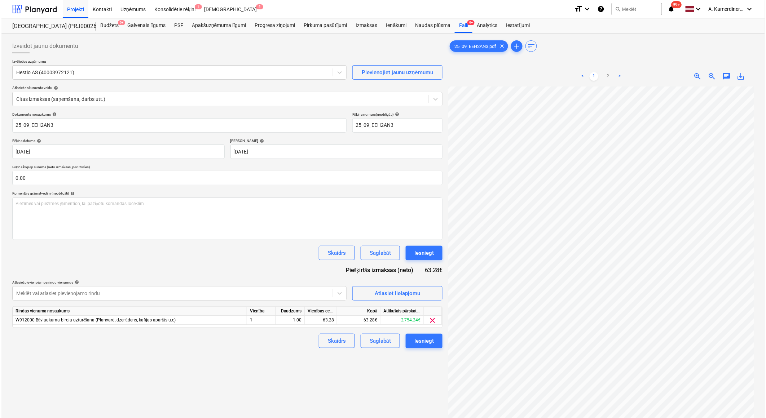
scroll to position [0, 0]
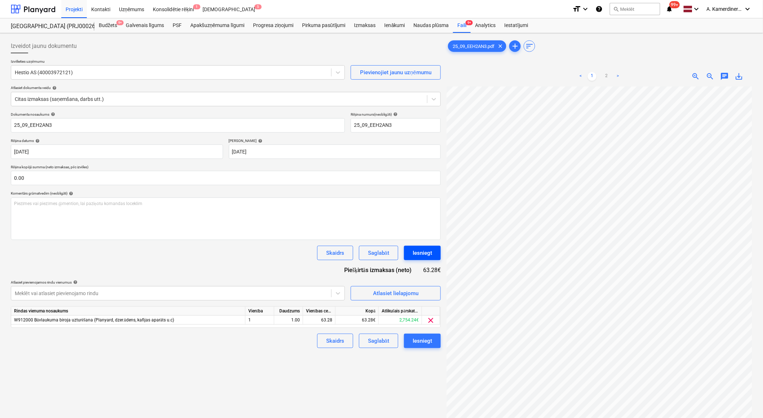
click at [435, 247] on button "Iesniegt" at bounding box center [422, 253] width 37 height 14
